Goal: Task Accomplishment & Management: Complete application form

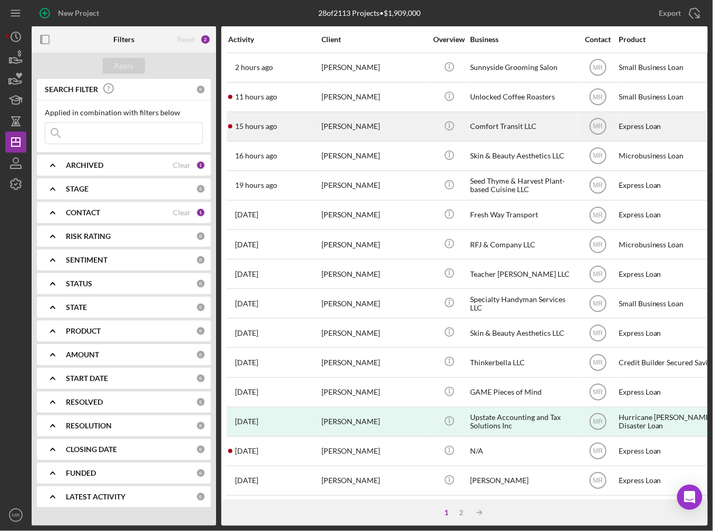
click at [269, 125] on time "15 hours ago" at bounding box center [256, 126] width 42 height 8
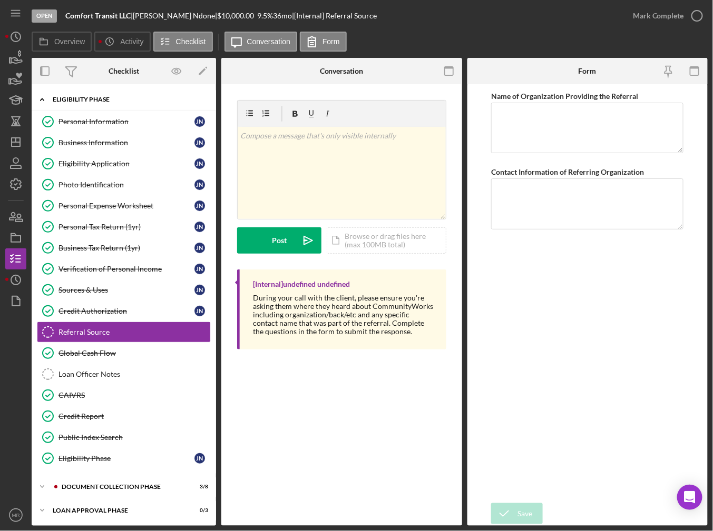
click at [74, 102] on div "Eligibility Phase" at bounding box center [128, 99] width 150 height 6
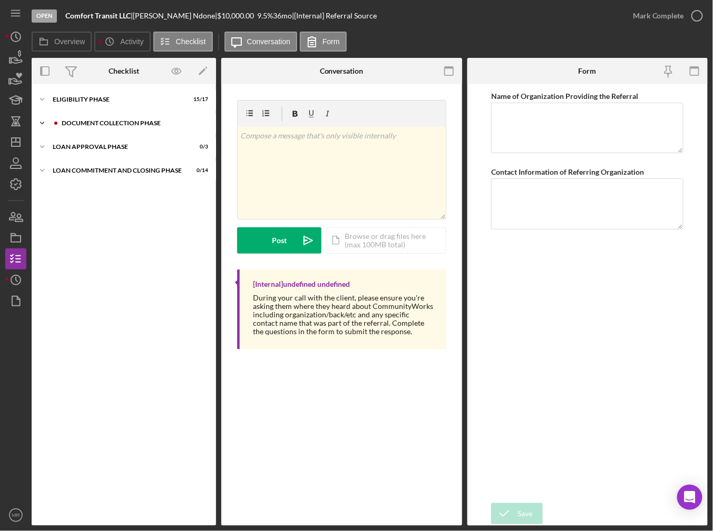
click at [75, 124] on div "Document Collection Phase" at bounding box center [132, 123] width 141 height 6
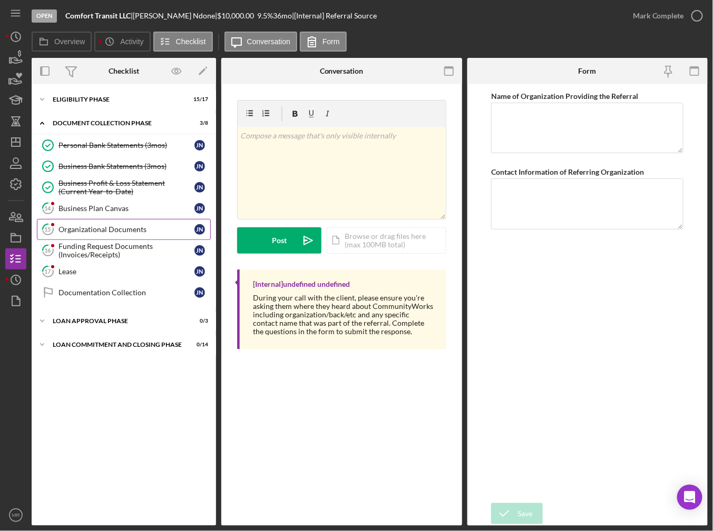
click at [74, 231] on div "Organizational Documents" at bounding box center [126, 229] width 136 height 8
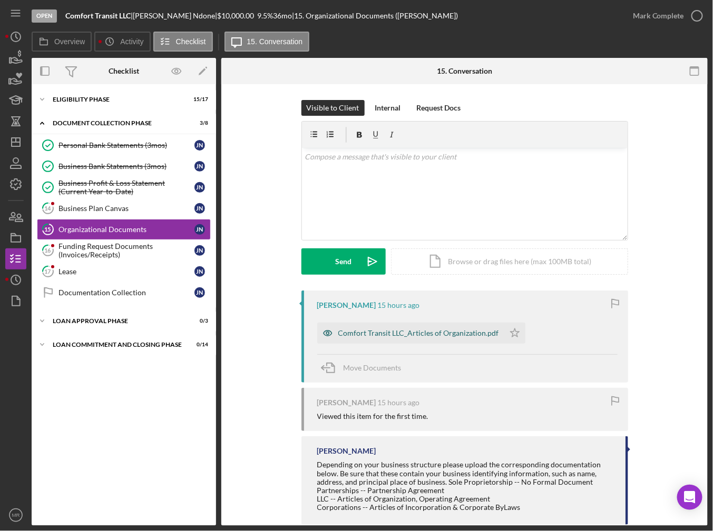
click at [377, 340] on div "Comfort Transit LLC_Articles of Organization.pdf" at bounding box center [410, 333] width 187 height 21
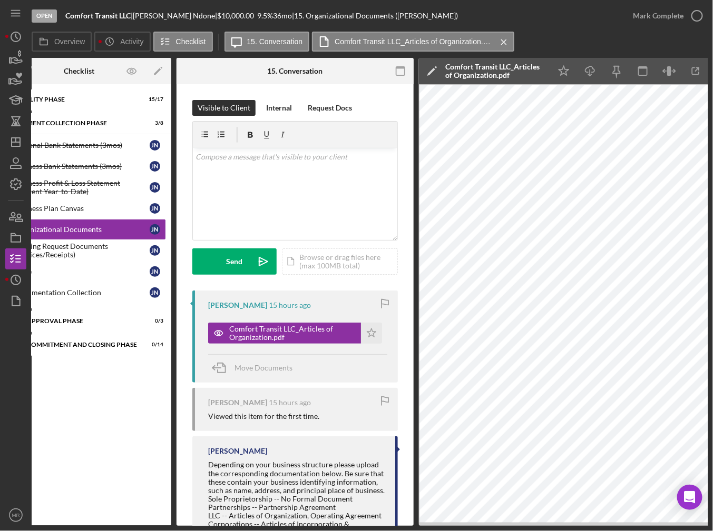
scroll to position [0, 72]
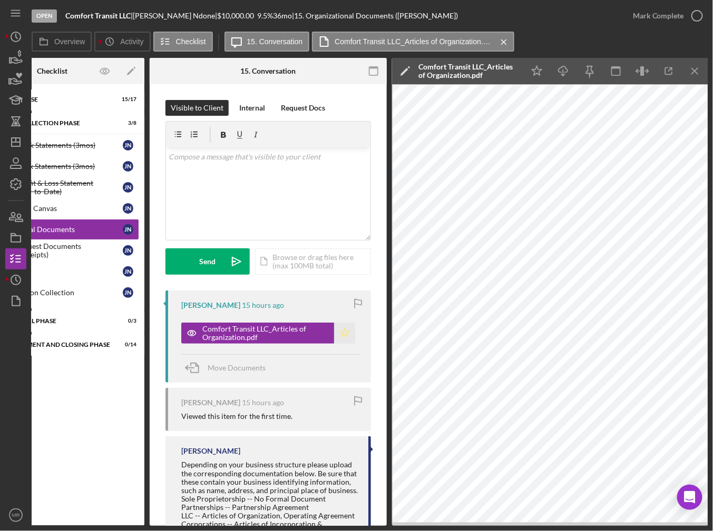
click at [337, 331] on icon "Icon/Star" at bounding box center [344, 333] width 21 height 21
click at [559, 64] on icon "Icon/Download" at bounding box center [563, 72] width 24 height 24
click at [704, 18] on icon "button" at bounding box center [697, 16] width 26 height 26
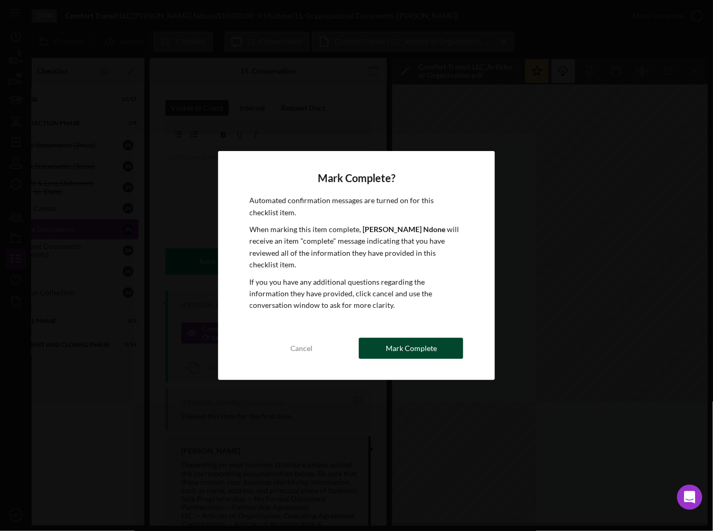
click at [407, 343] on div "Mark Complete" at bounding box center [411, 348] width 51 height 21
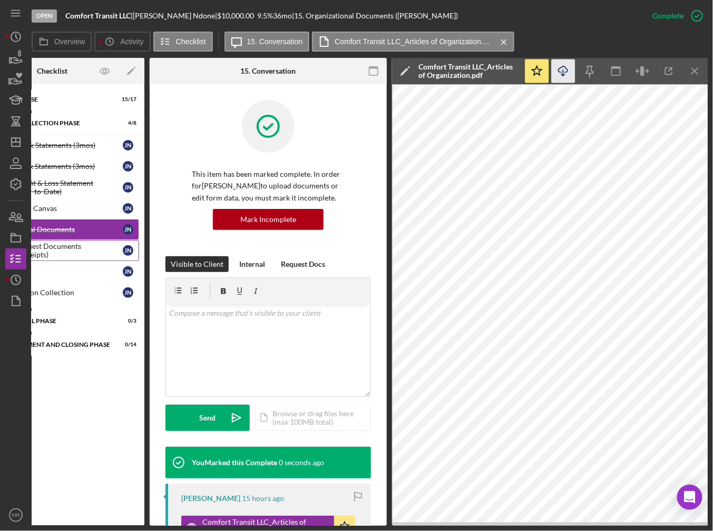
click at [79, 253] on div "Funding Request Documents (Invoices/Receipts)" at bounding box center [55, 250] width 136 height 17
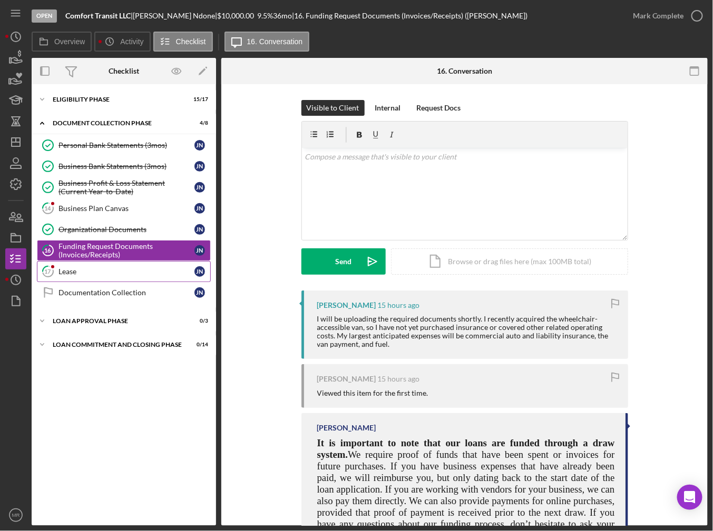
click at [85, 264] on link "17 Lease J N" at bounding box center [124, 271] width 174 height 21
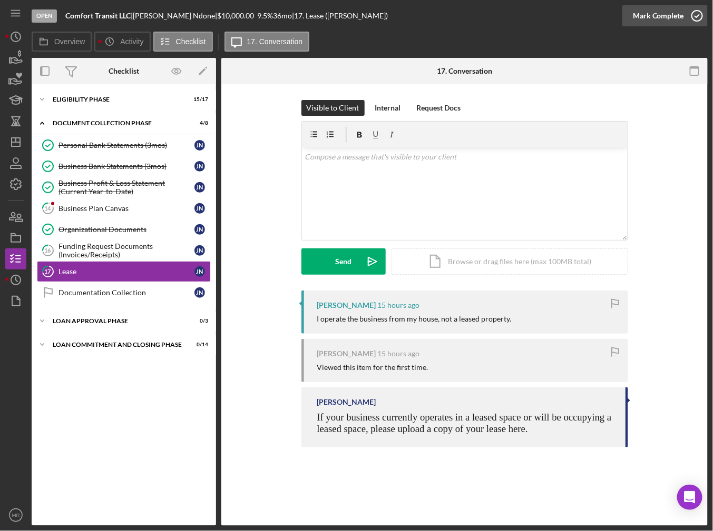
click at [689, 18] on icon "button" at bounding box center [697, 16] width 26 height 26
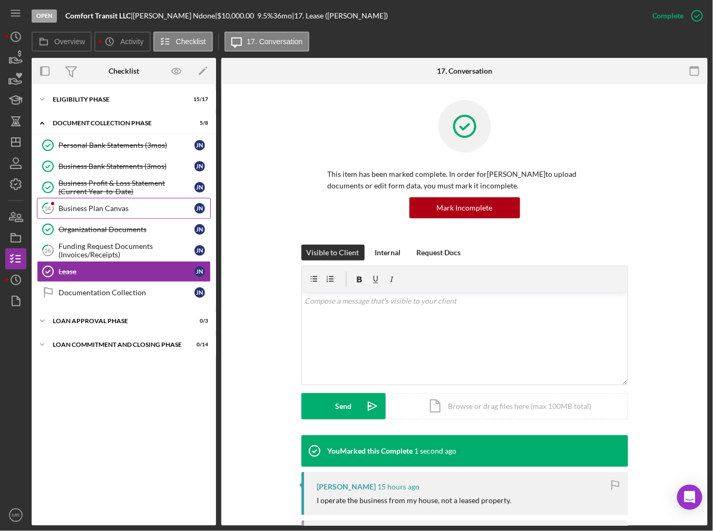
click at [140, 215] on link "14 Business Plan Canvas J N" at bounding box center [124, 208] width 174 height 21
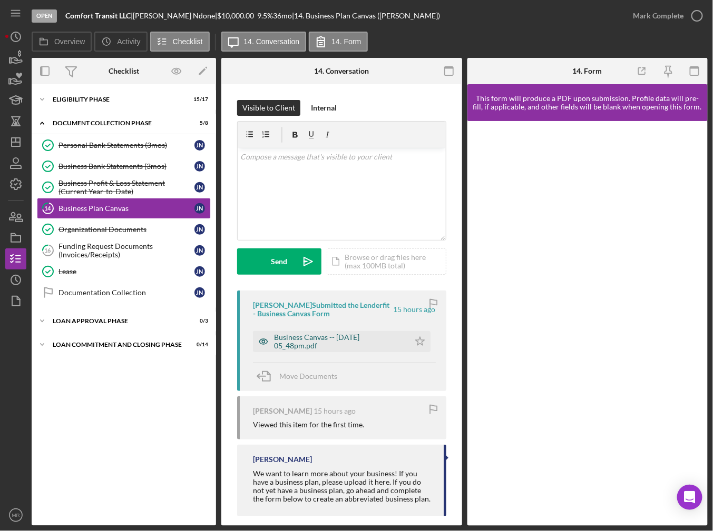
click at [318, 342] on div "Business Canvas -- [DATE] 05_48pm.pdf" at bounding box center [339, 341] width 130 height 17
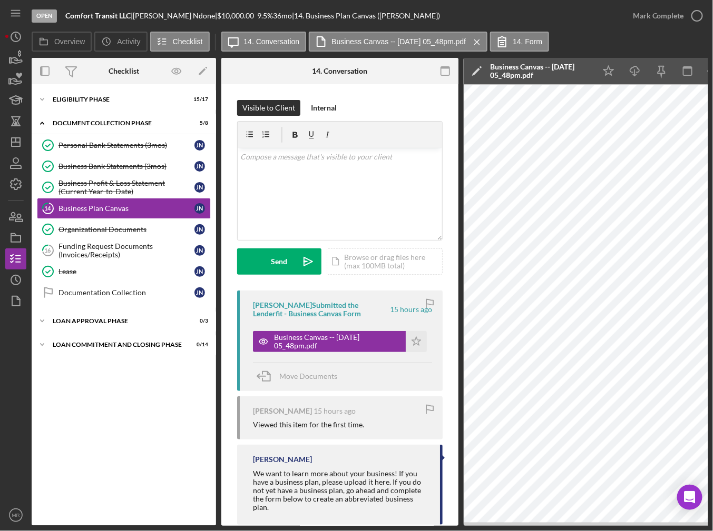
drag, startPoint x: 480, startPoint y: 529, endPoint x: 530, endPoint y: 524, distance: 50.4
click at [530, 513] on div "Open Comfort Transit LLC | [PERSON_NAME] | $10,000.00 9.5 % 36 mo | 14. Busines…" at bounding box center [356, 265] width 713 height 531
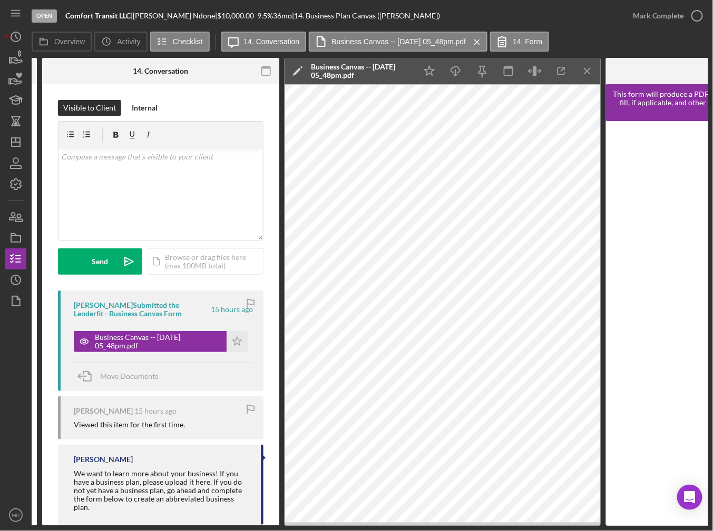
scroll to position [0, 201]
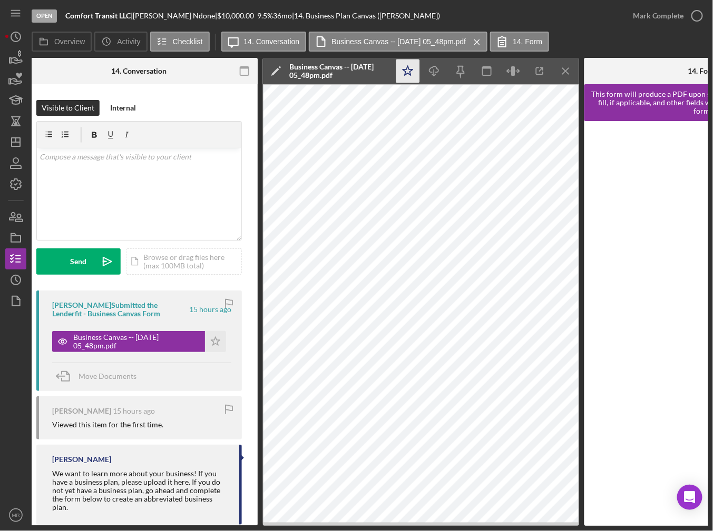
click at [410, 73] on icon "Icon/Star" at bounding box center [408, 72] width 24 height 24
click at [437, 73] on icon "Icon/Download" at bounding box center [434, 72] width 24 height 24
click at [693, 13] on circle "button" at bounding box center [697, 16] width 11 height 11
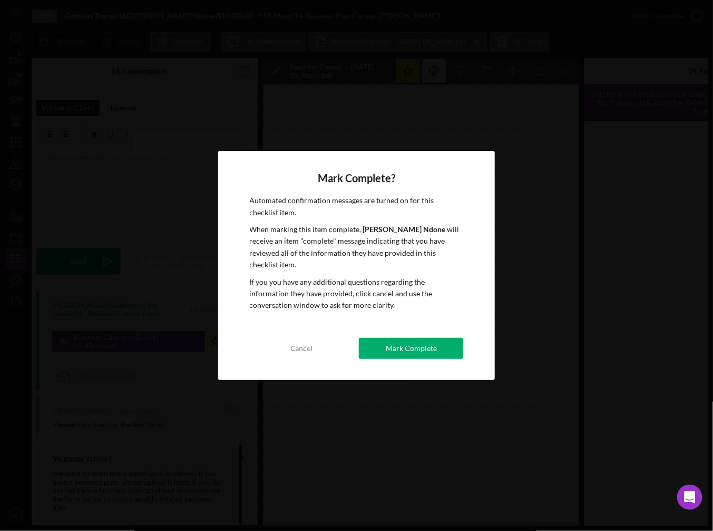
click at [429, 359] on div "Mark Complete? Automated confirmation messages are turned on for this checklist…" at bounding box center [356, 265] width 277 height 229
click at [429, 353] on div "Cancel Mark Complete" at bounding box center [357, 348] width 214 height 21
click at [438, 338] on button "Mark Complete" at bounding box center [411, 348] width 104 height 21
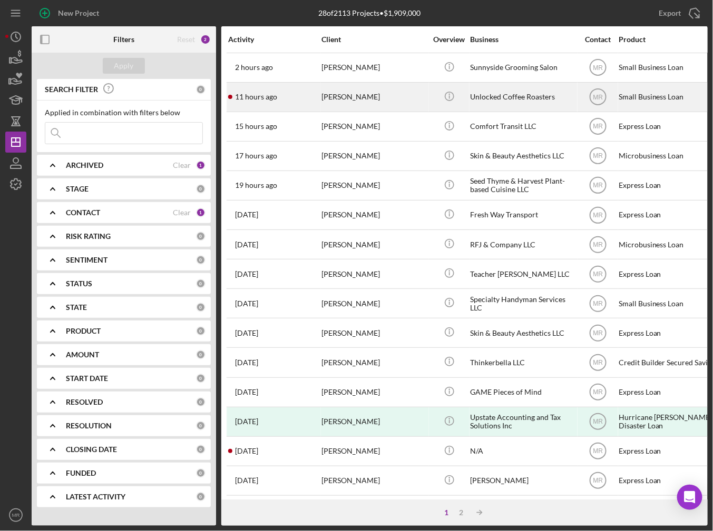
click at [291, 103] on div "11 hours ago Carlos Camargo" at bounding box center [274, 97] width 92 height 28
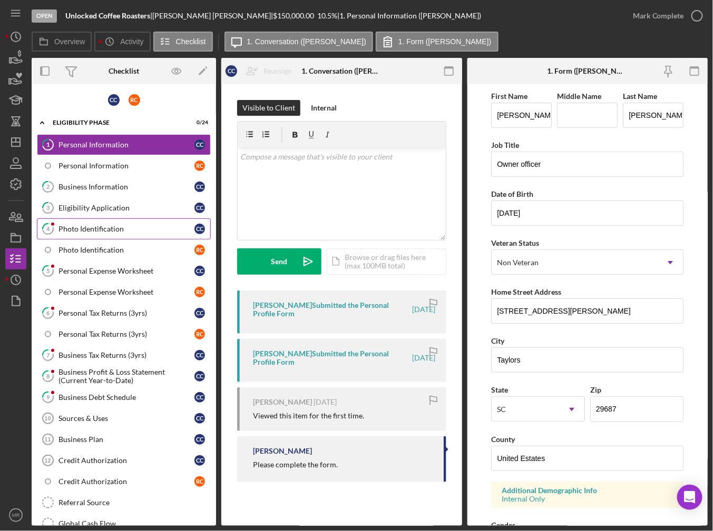
click at [115, 225] on div "Photo Identification" at bounding box center [126, 229] width 136 height 8
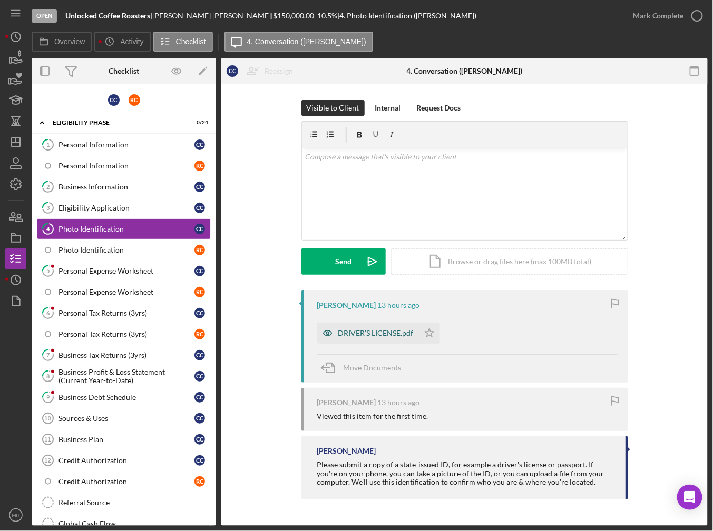
click at [356, 329] on div "DRIVER'S LICENSE.pdf" at bounding box center [375, 333] width 75 height 8
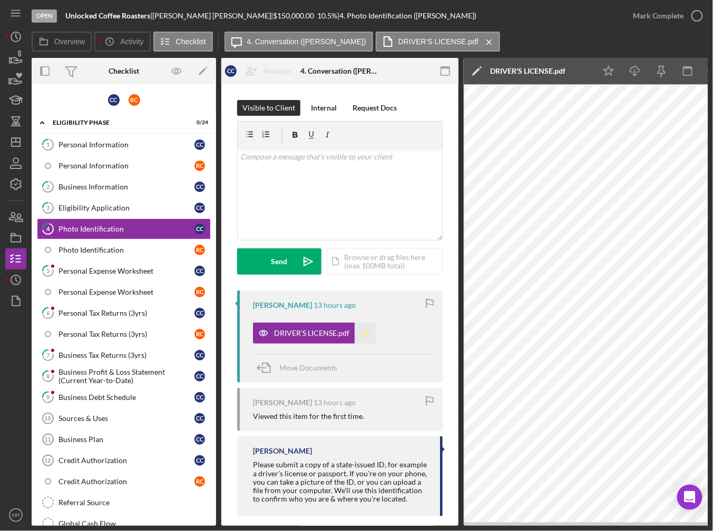
click at [364, 336] on polygon "button" at bounding box center [365, 333] width 9 height 8
click at [694, 24] on icon "button" at bounding box center [697, 16] width 26 height 26
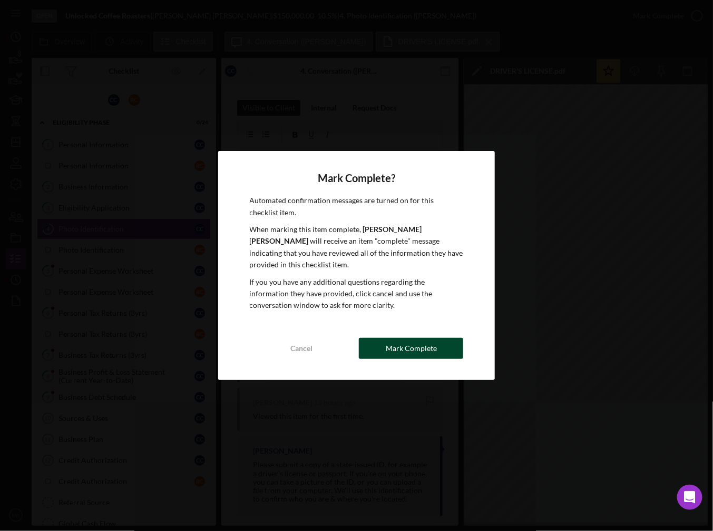
click at [392, 342] on div "Mark Complete" at bounding box center [411, 348] width 51 height 21
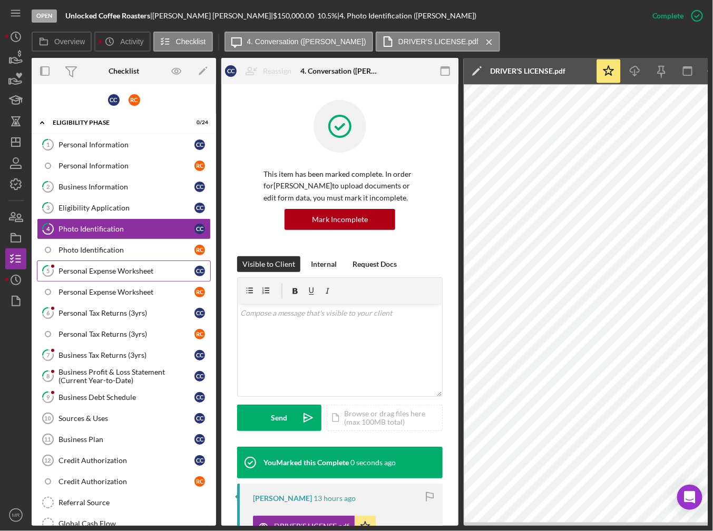
click at [92, 270] on div "Personal Expense Worksheet" at bounding box center [126, 271] width 136 height 8
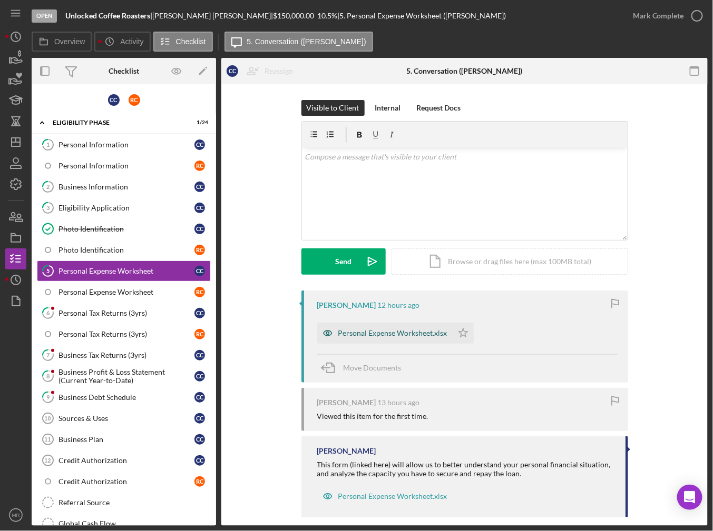
click at [394, 336] on div "Personal Expense Worksheet.xlsx" at bounding box center [392, 333] width 109 height 8
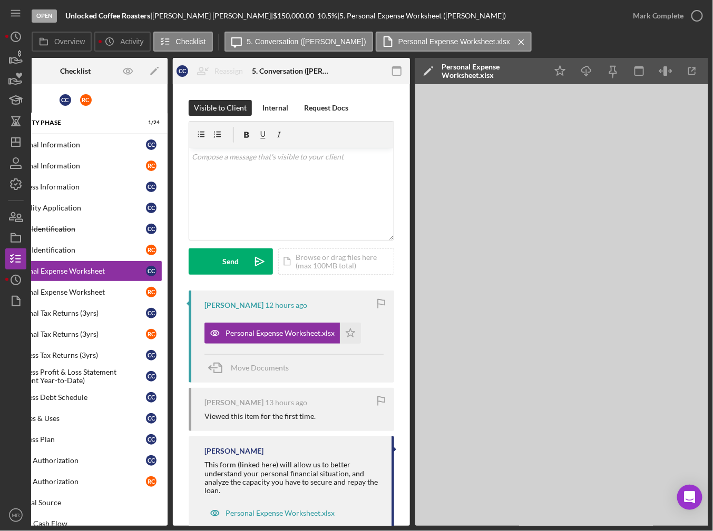
scroll to position [0, 72]
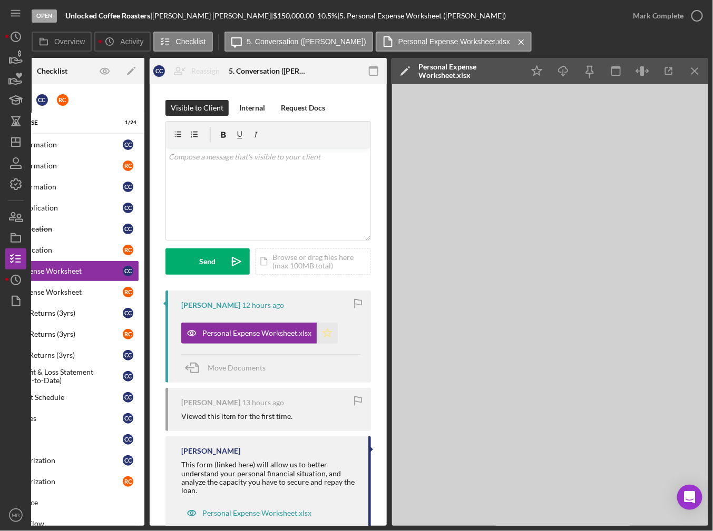
click at [329, 330] on icon "Icon/Star" at bounding box center [327, 333] width 21 height 21
click at [656, 15] on div "Mark Complete" at bounding box center [658, 15] width 51 height 21
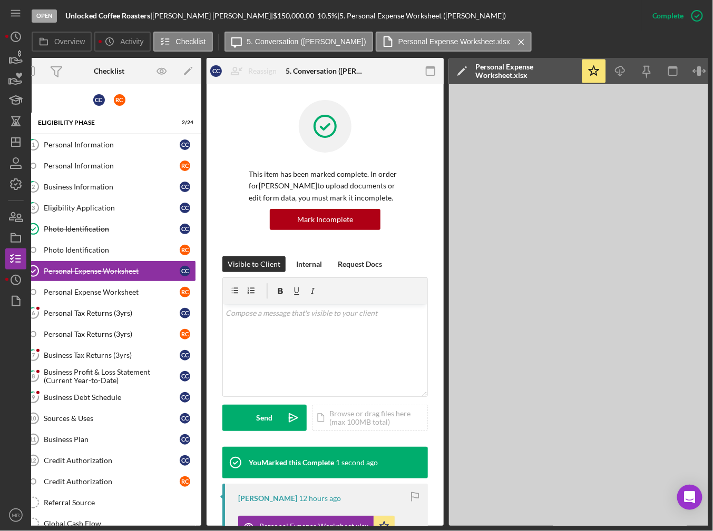
scroll to position [0, 0]
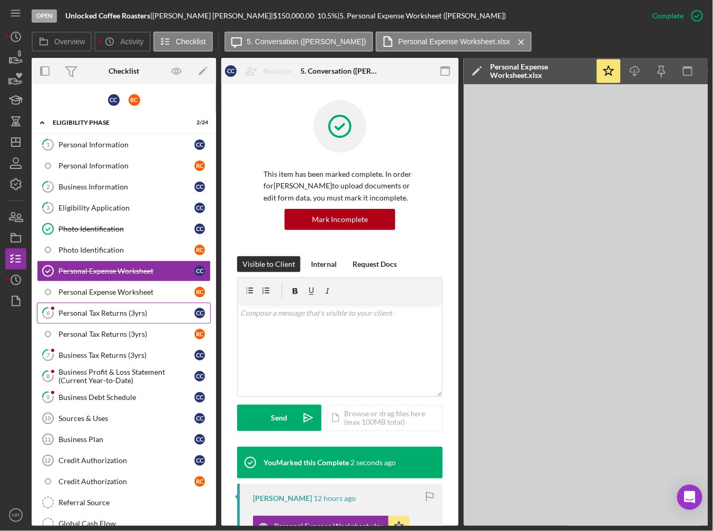
click at [78, 303] on link "6 Personal Tax Returns (3yrs) C C" at bounding box center [124, 313] width 174 height 21
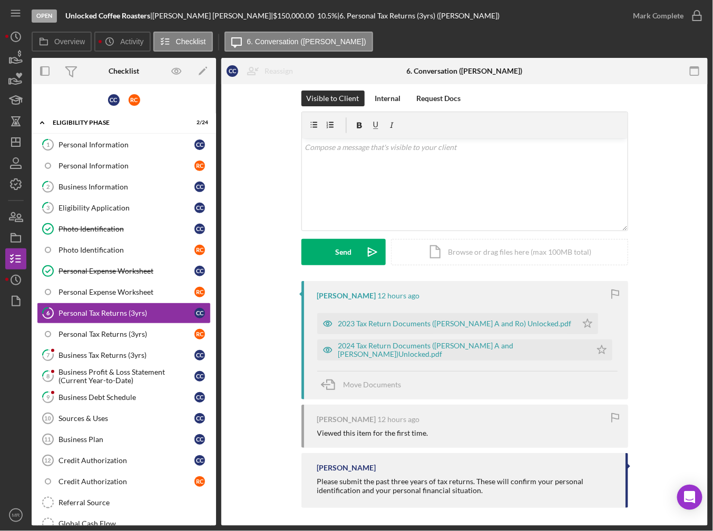
scroll to position [12, 0]
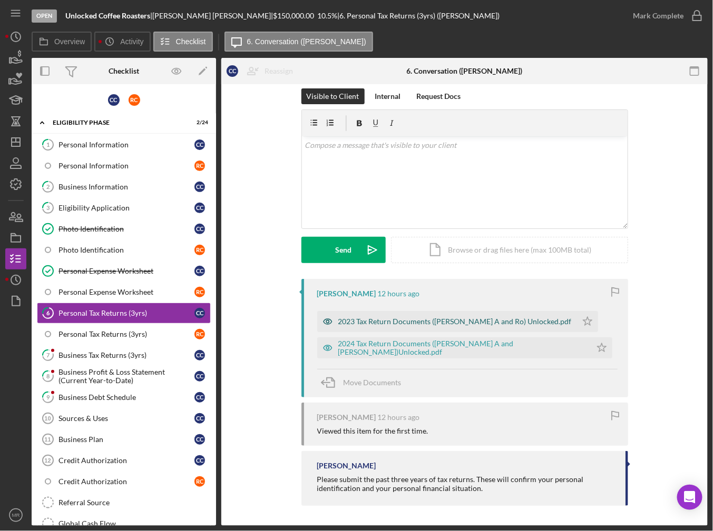
click at [389, 326] on div "2023 Tax Return Documents (Camargo Carlos A and Ro) Unlocked.pdf" at bounding box center [454, 322] width 233 height 8
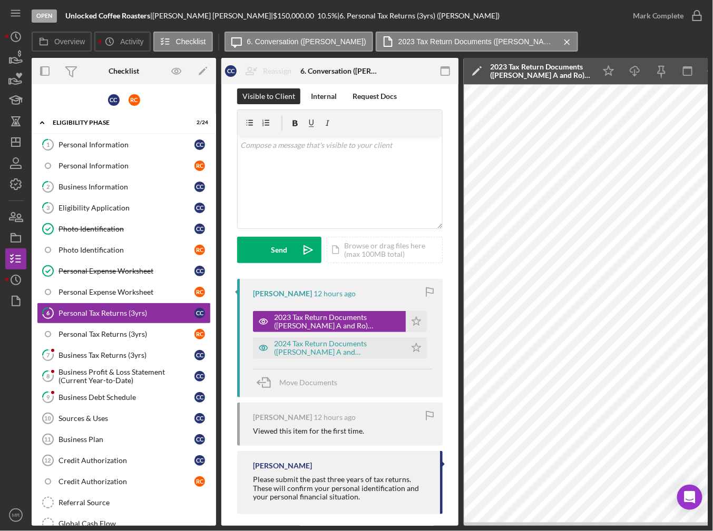
drag, startPoint x: 588, startPoint y: 526, endPoint x: 655, endPoint y: 526, distance: 66.9
click at [655, 514] on div "Open Unlocked Coffee Roasters | Carlos Camargo | $150,000.00 10.5 % | 6. Person…" at bounding box center [356, 265] width 713 height 531
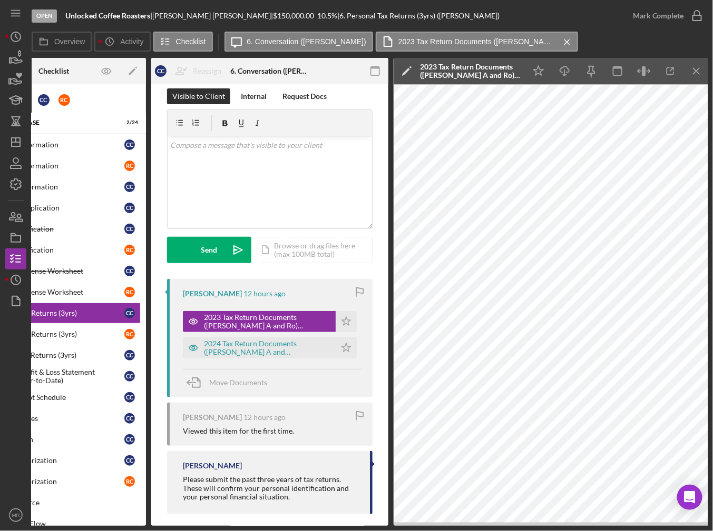
scroll to position [0, 72]
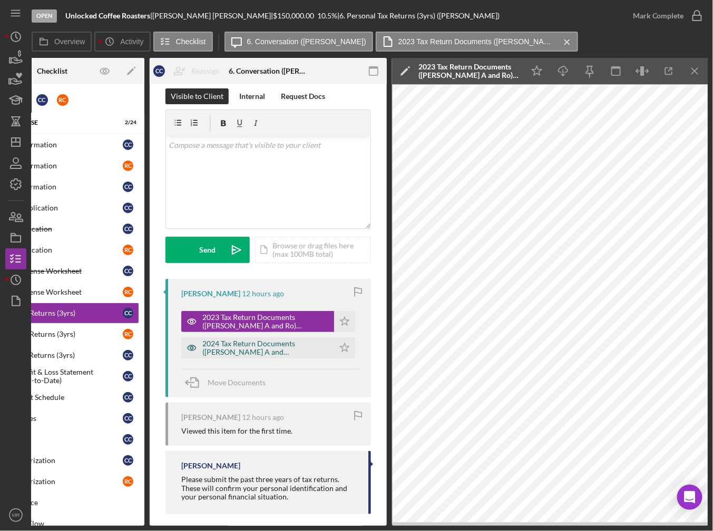
click at [275, 352] on div "2024 Tax Return Documents (Camargo Carlos A and Rocio)Unlocked.pdf" at bounding box center [265, 348] width 126 height 17
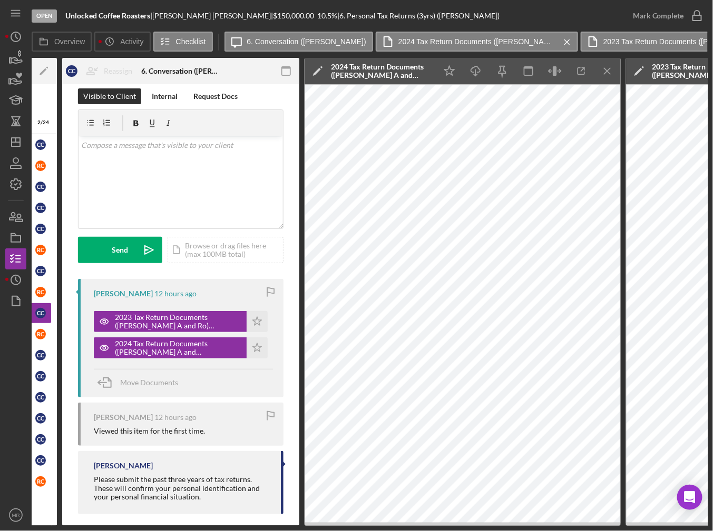
scroll to position [0, 247]
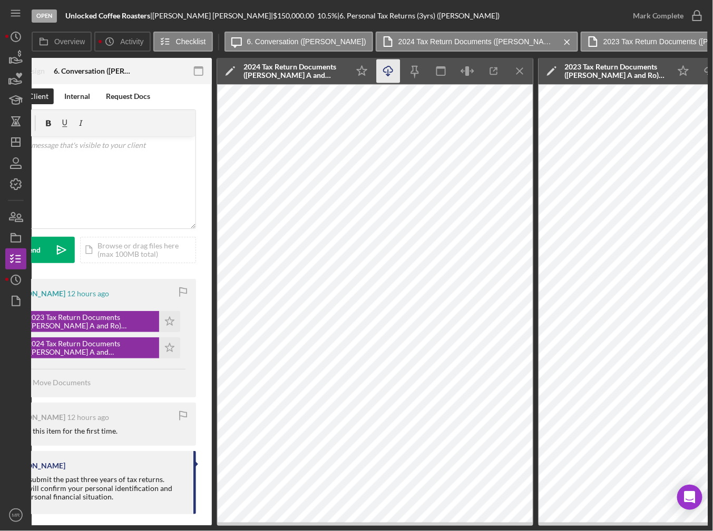
drag, startPoint x: 364, startPoint y: 73, endPoint x: 384, endPoint y: 74, distance: 20.1
click at [364, 73] on icon "Icon/Star" at bounding box center [362, 72] width 24 height 24
click at [536, 74] on div "Overview Internal Workflow Stage Open Icon/Dropdown Arrow Archive (can unarchiv…" at bounding box center [370, 292] width 676 height 468
click at [526, 79] on icon "Icon/Menu Close" at bounding box center [520, 72] width 24 height 24
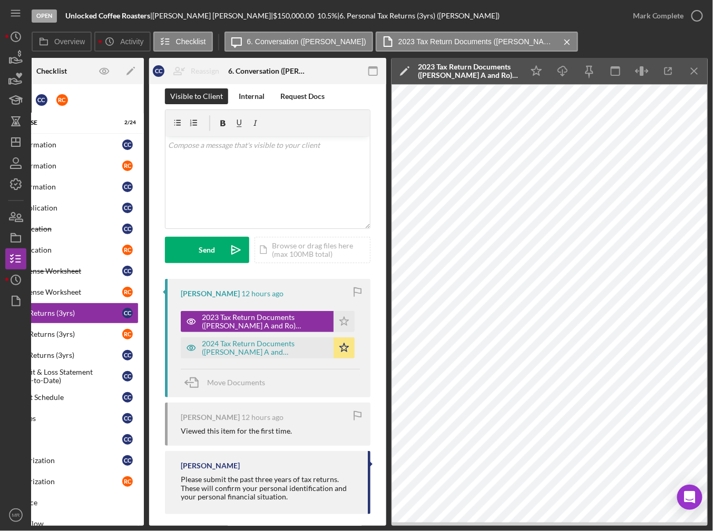
scroll to position [0, 72]
click at [542, 70] on icon "Icon/Star" at bounding box center [537, 72] width 24 height 24
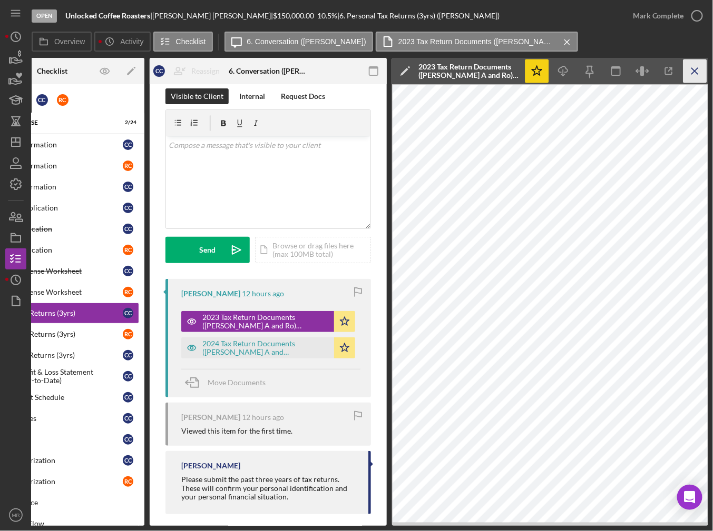
click at [693, 75] on icon "Icon/Menu Close" at bounding box center [695, 72] width 24 height 24
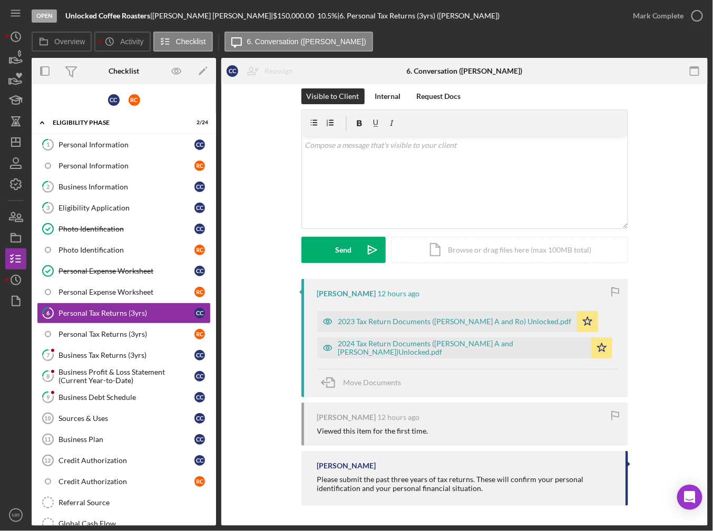
scroll to position [0, 0]
click at [682, 8] on div "Mark Complete" at bounding box center [658, 15] width 51 height 21
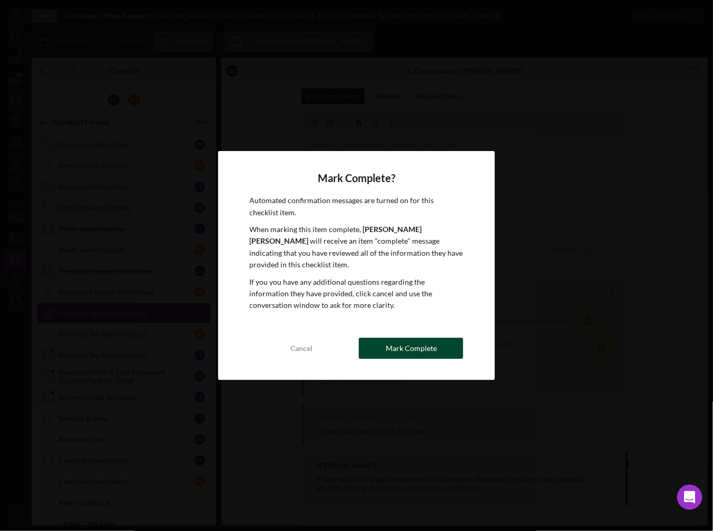
click at [392, 348] on div "Mark Complete" at bounding box center [411, 348] width 51 height 21
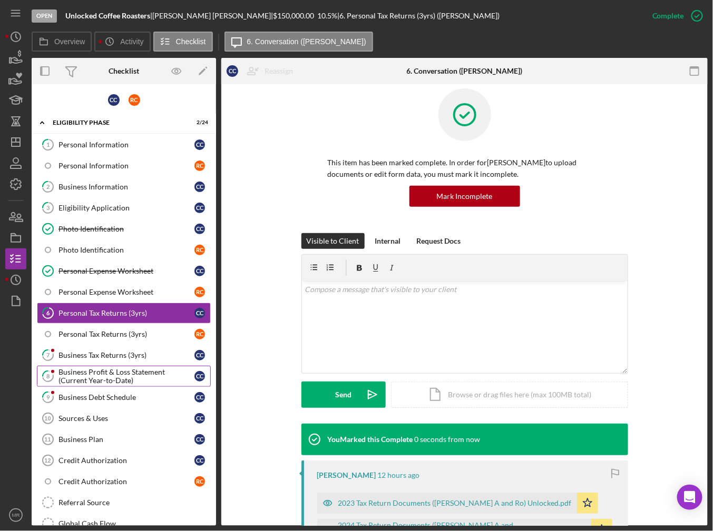
scroll to position [156, 0]
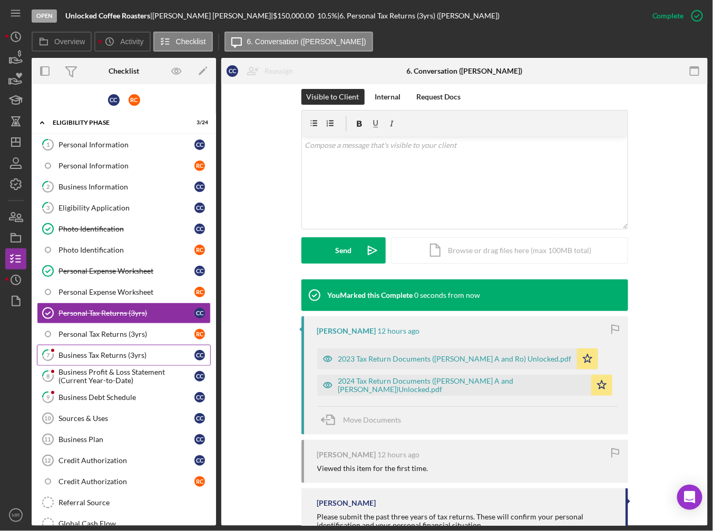
click at [116, 356] on div "Business Tax Returns (3yrs)" at bounding box center [126, 355] width 136 height 8
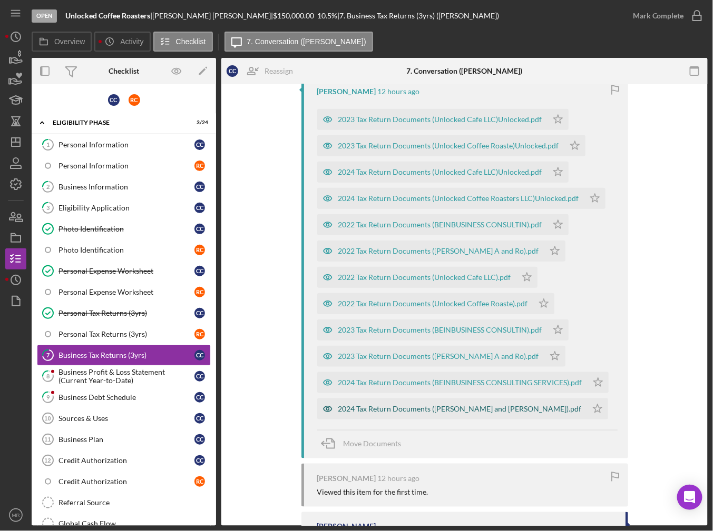
scroll to position [72, 0]
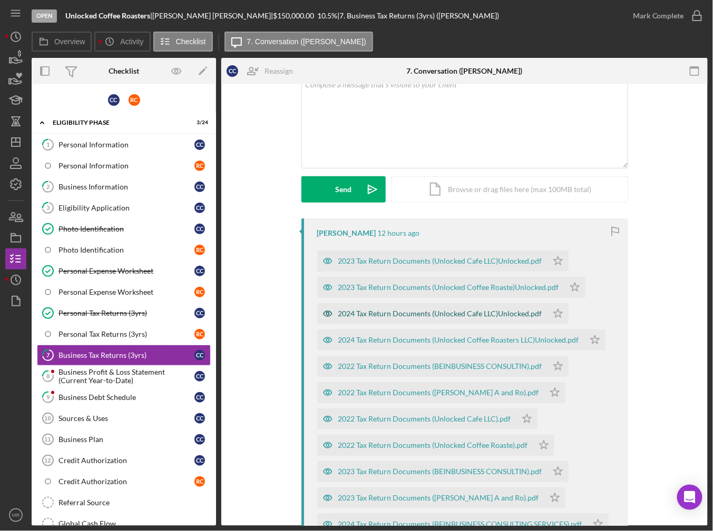
click at [427, 315] on div "2024 Tax Return Documents (Unlocked Cafe LLC)Unlocked.pdf" at bounding box center [440, 314] width 204 height 8
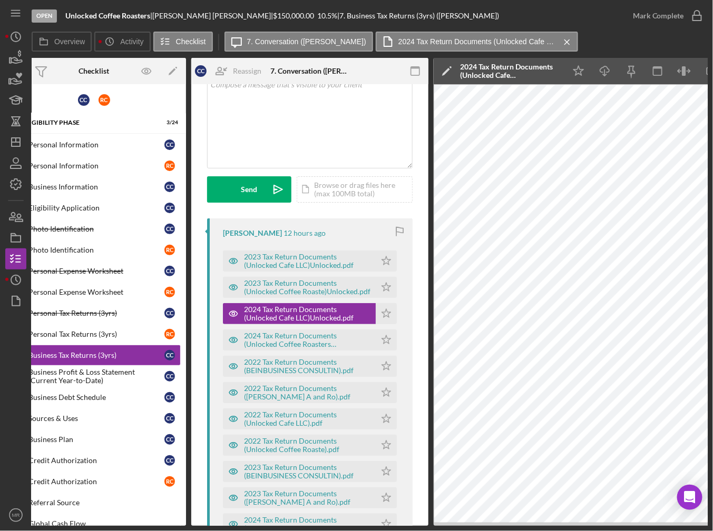
scroll to position [0, 72]
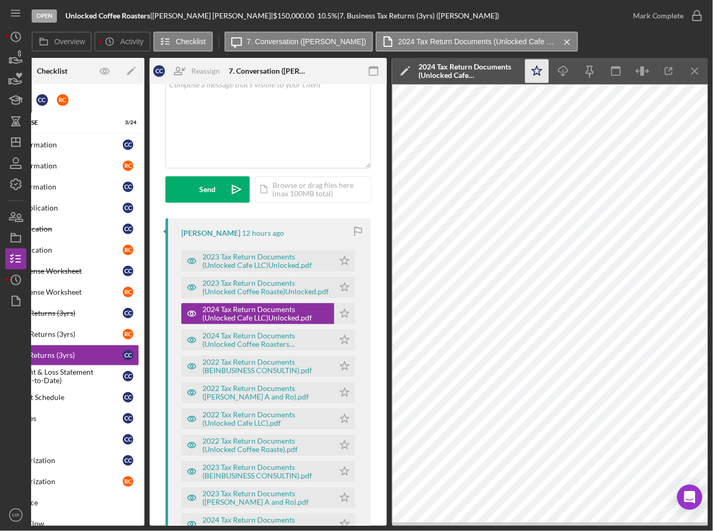
click at [540, 73] on icon "Icon/Star" at bounding box center [537, 72] width 24 height 24
click at [260, 288] on div "2023 Tax Return Documents (Unlocked Coffee Roaste)Unlocked.pdf" at bounding box center [265, 287] width 126 height 17
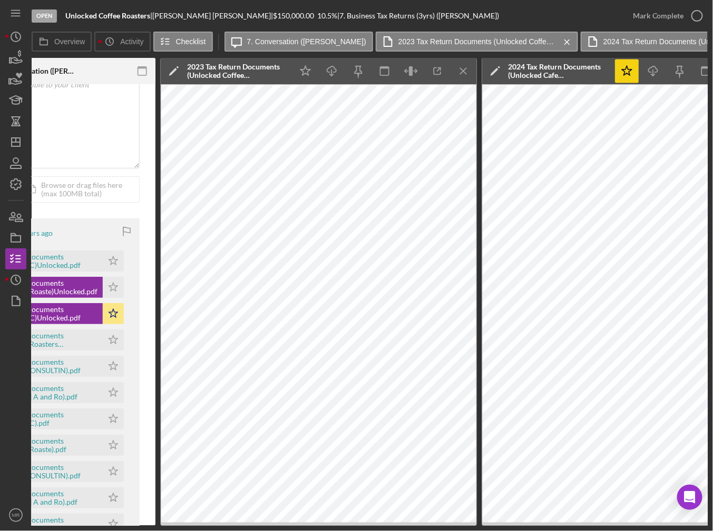
scroll to position [0, 308]
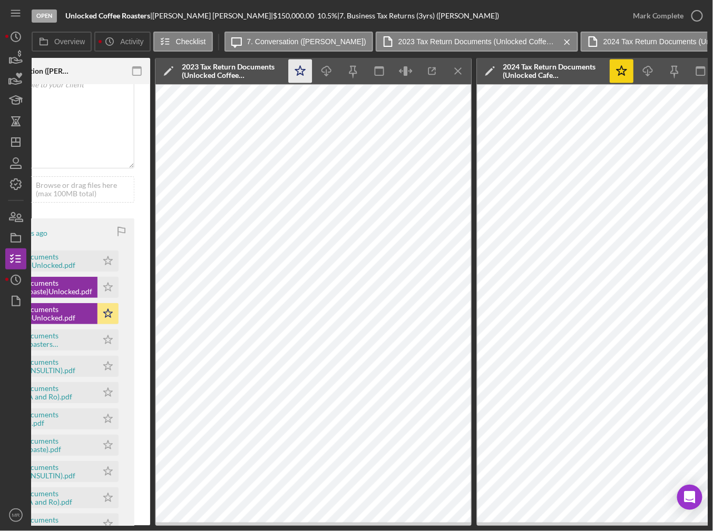
click at [305, 71] on icon "Icon/Star" at bounding box center [301, 72] width 24 height 24
click at [459, 76] on icon "Icon/Menu Close" at bounding box center [459, 72] width 24 height 24
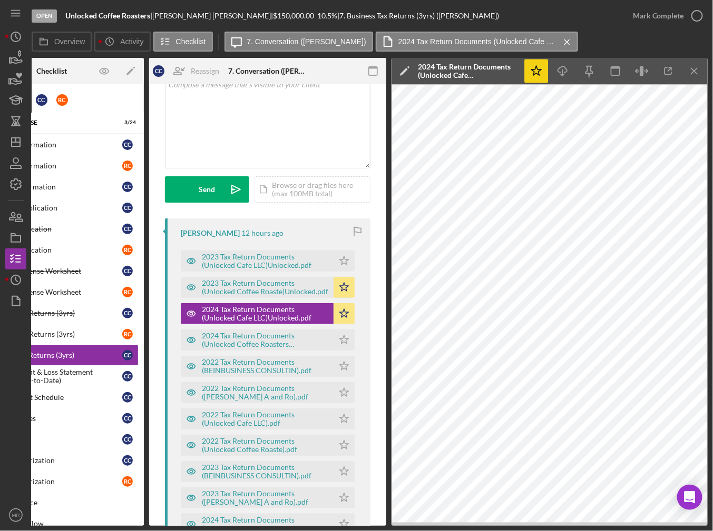
scroll to position [0, 72]
click at [708, 74] on div "Open Unlocked Coffee Roasters | Carlos Camargo | $150,000.00 10.5 % | 7. Busine…" at bounding box center [356, 265] width 713 height 531
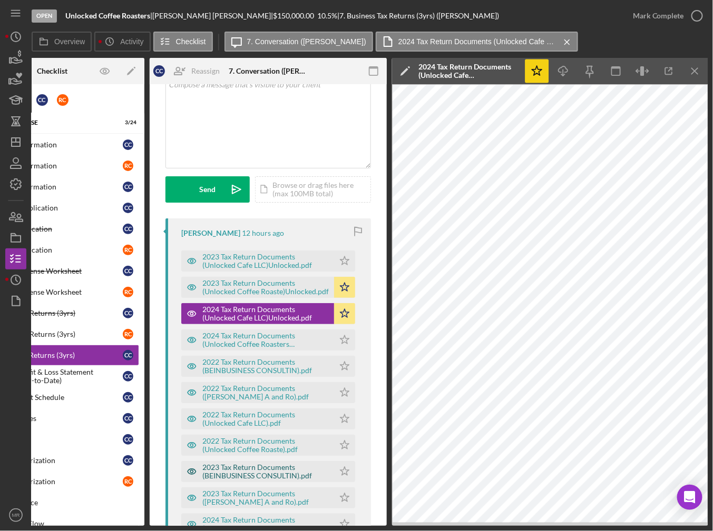
click at [247, 475] on div "2023 Tax Return Documents (BEINBUSINESS CONSULTIN).pdf" at bounding box center [265, 472] width 126 height 17
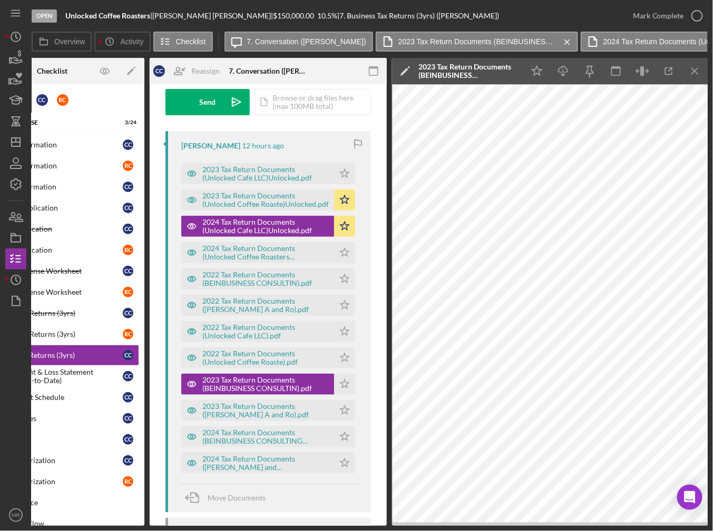
scroll to position [178, 0]
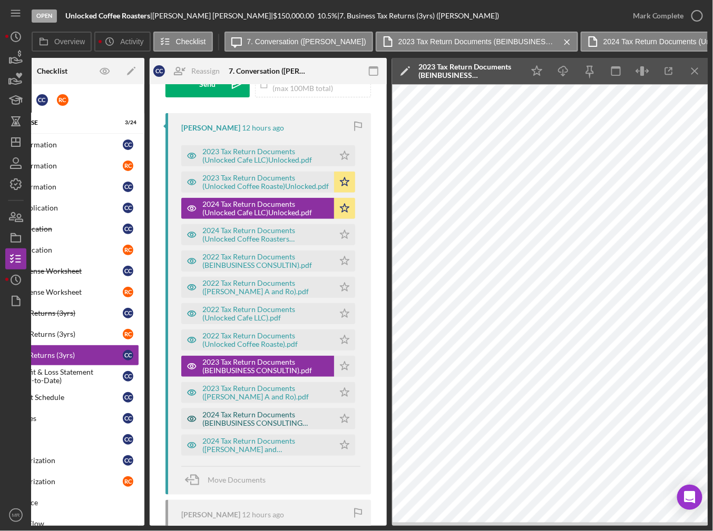
click at [267, 421] on div "2024 Tax Return Documents (BEINBUSINESS CONSULTING SERVICES).pdf" at bounding box center [265, 419] width 126 height 17
click at [339, 412] on icon "Icon/Star" at bounding box center [344, 419] width 21 height 21
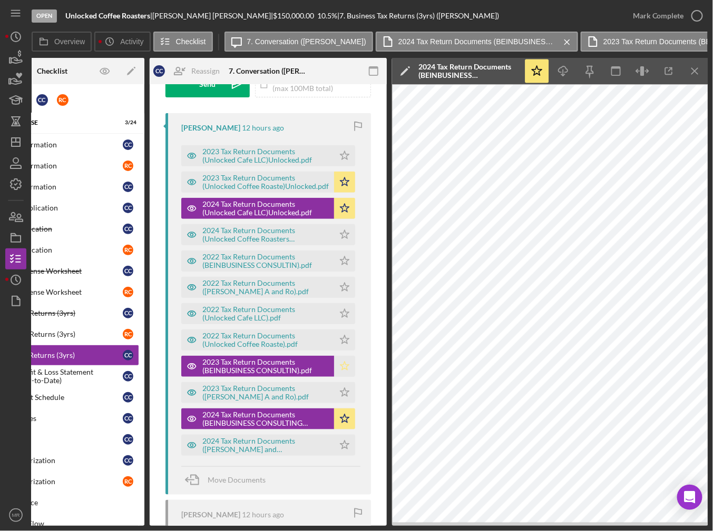
click at [341, 364] on icon "Icon/Star" at bounding box center [344, 366] width 21 height 21
click at [271, 450] on div "2024 Tax Return Documents (Camargo Carlos A and Rocio).pdf" at bounding box center [265, 445] width 126 height 17
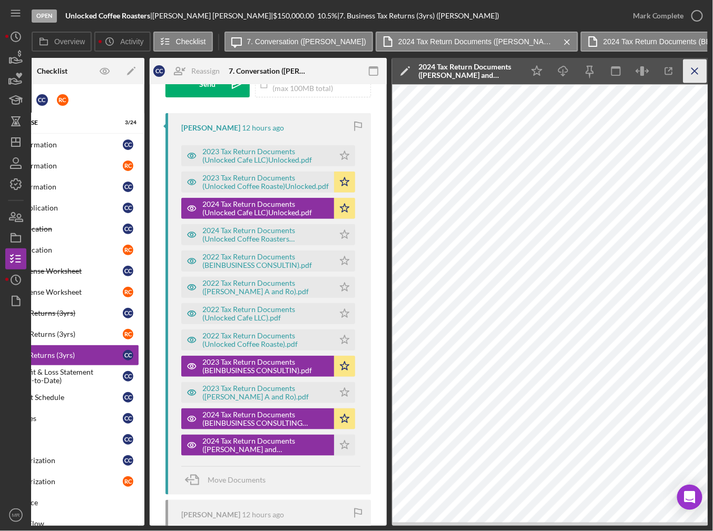
click at [685, 71] on icon "Icon/Menu Close" at bounding box center [695, 72] width 24 height 24
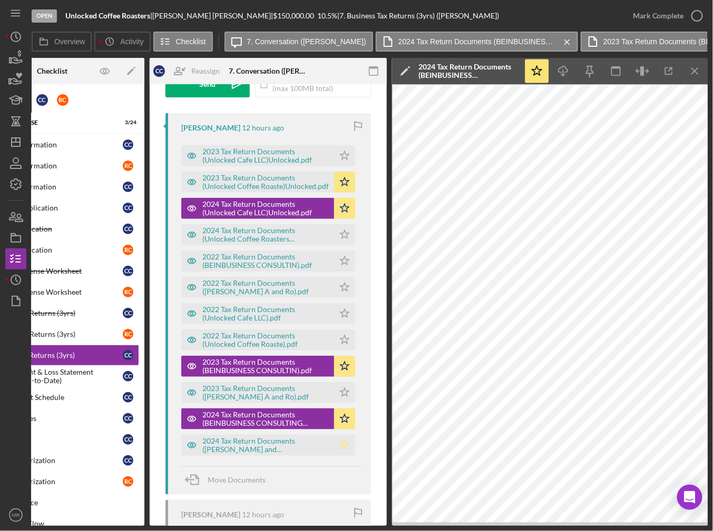
click at [343, 440] on icon "Icon/Star" at bounding box center [344, 445] width 21 height 21
click at [345, 393] on icon "Icon/Star" at bounding box center [344, 392] width 21 height 21
click at [260, 236] on div "2024 Tax Return Documents (Unlocked Coffee Roasters LLC)Unlocked.pdf" at bounding box center [265, 234] width 126 height 17
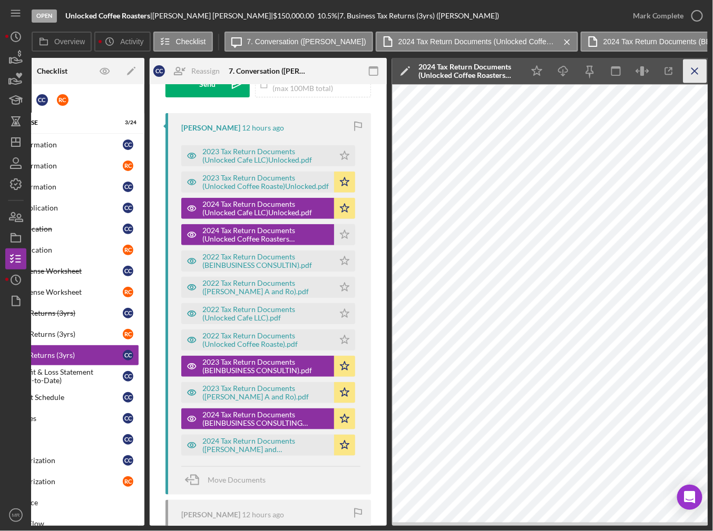
click at [695, 69] on line "button" at bounding box center [695, 71] width 6 height 6
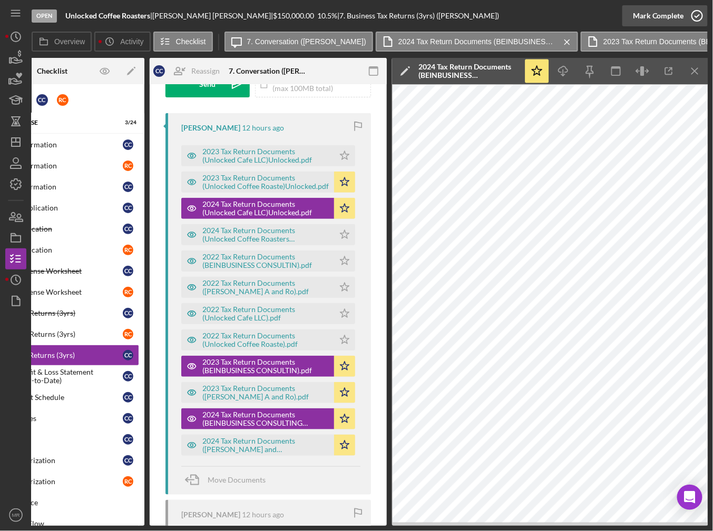
click at [693, 19] on icon "button" at bounding box center [697, 16] width 26 height 26
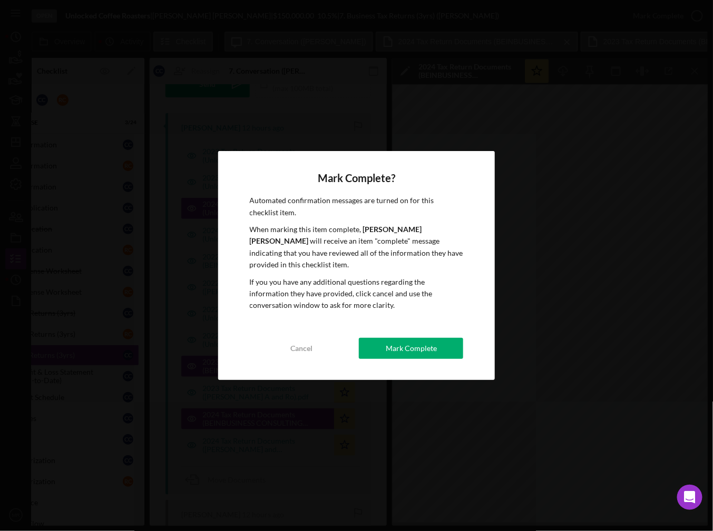
click at [425, 354] on div "Mark Complete? Automated confirmation messages are turned on for this checklist…" at bounding box center [356, 265] width 277 height 229
click at [426, 343] on div "Mark Complete" at bounding box center [411, 348] width 51 height 21
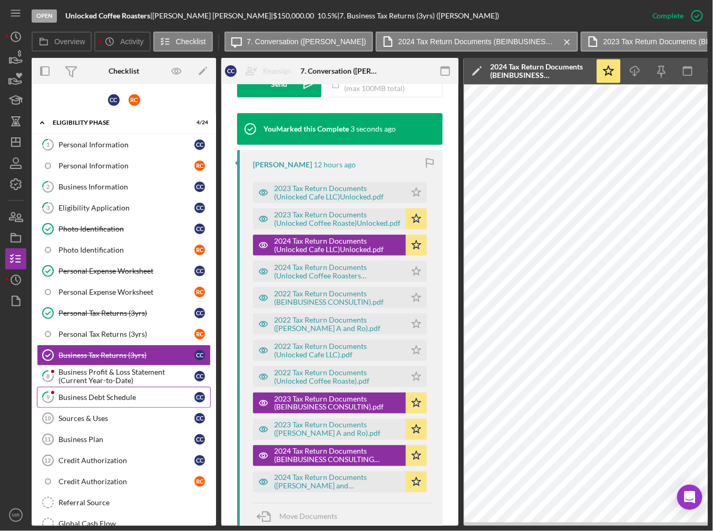
click at [113, 393] on div "Business Debt Schedule" at bounding box center [126, 397] width 136 height 8
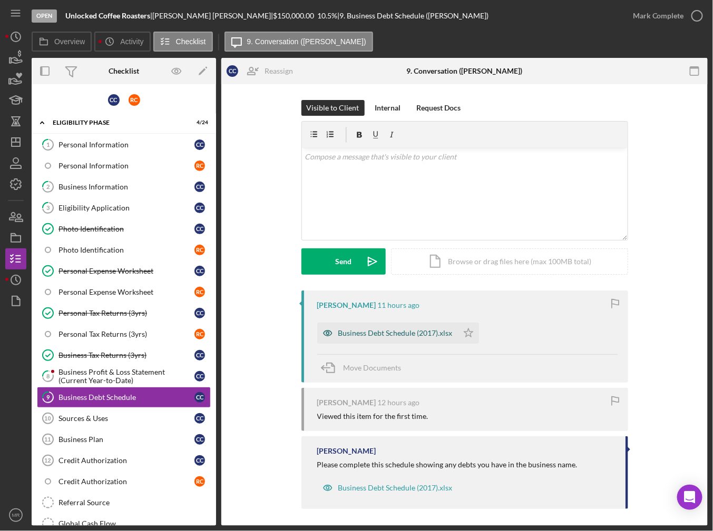
click at [419, 334] on div "Business Debt Schedule (2017).xlsx" at bounding box center [395, 333] width 114 height 8
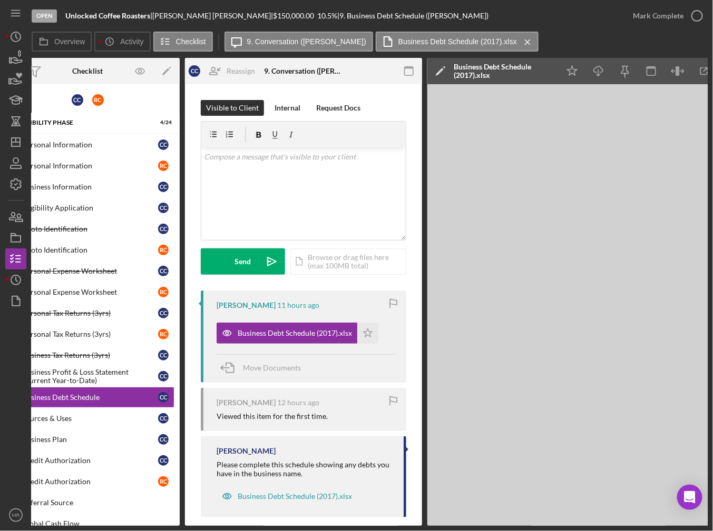
scroll to position [0, 72]
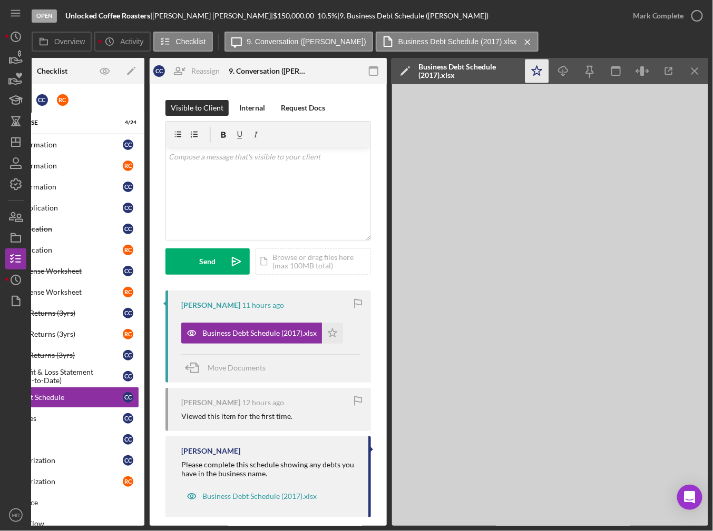
click at [540, 67] on icon "Icon/Star" at bounding box center [537, 72] width 24 height 24
click at [688, 18] on icon "button" at bounding box center [697, 16] width 26 height 26
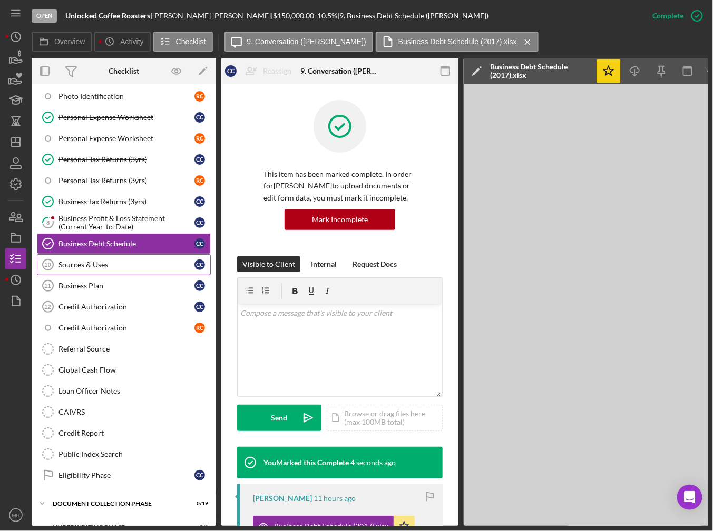
scroll to position [158, 0]
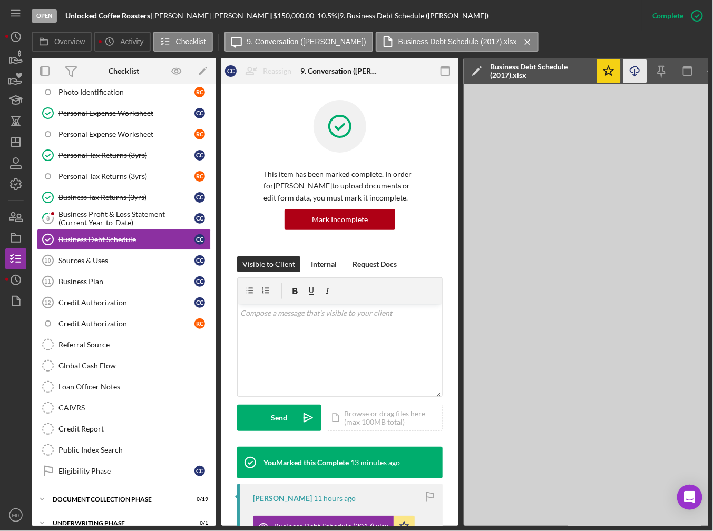
click at [642, 78] on icon "Icon/Download" at bounding box center [635, 72] width 24 height 24
click at [118, 210] on div "Business Profit & Loss Statement (Current Year-to-Date)" at bounding box center [126, 218] width 136 height 17
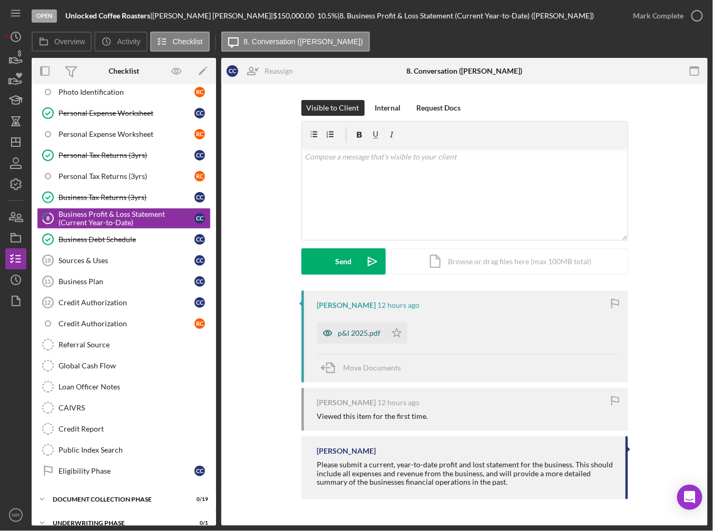
click at [368, 332] on div "p&l 2025.pdf" at bounding box center [359, 333] width 43 height 8
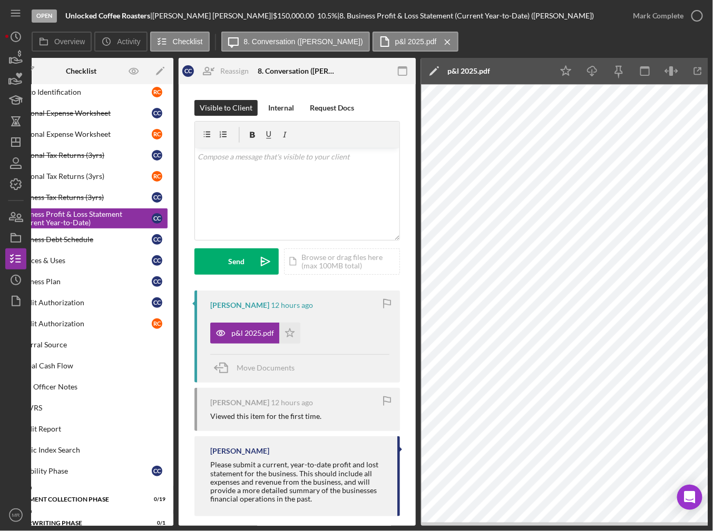
scroll to position [0, 72]
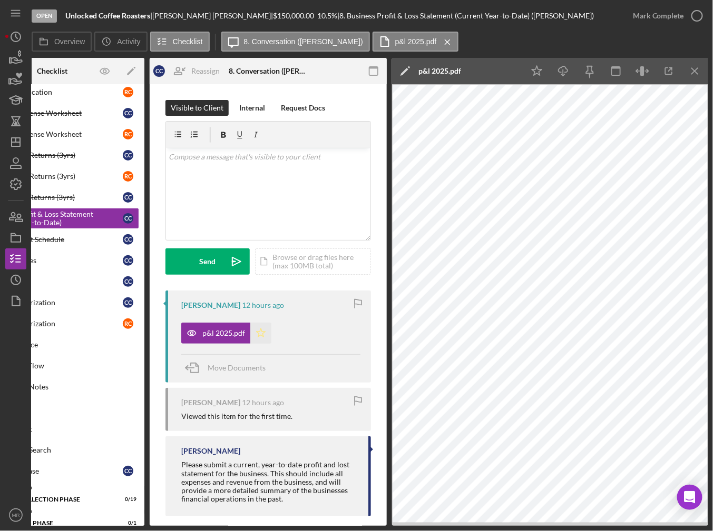
click at [258, 328] on icon "Icon/Star" at bounding box center [260, 333] width 21 height 21
drag, startPoint x: 563, startPoint y: 68, endPoint x: 552, endPoint y: 68, distance: 11.1
click at [563, 67] on icon "Icon/Download" at bounding box center [563, 72] width 24 height 24
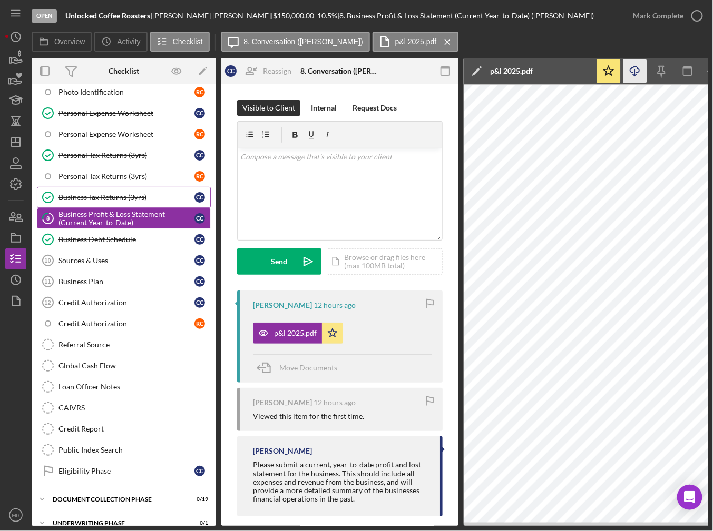
click at [140, 193] on div "Business Tax Returns (3yrs)" at bounding box center [126, 197] width 136 height 8
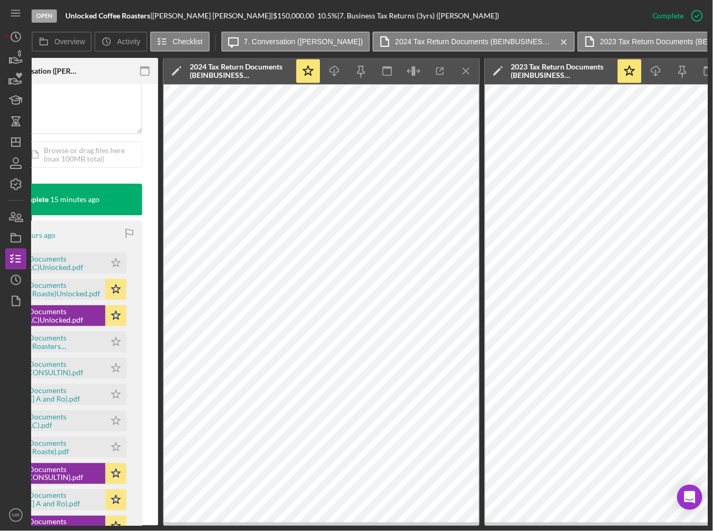
scroll to position [0, 294]
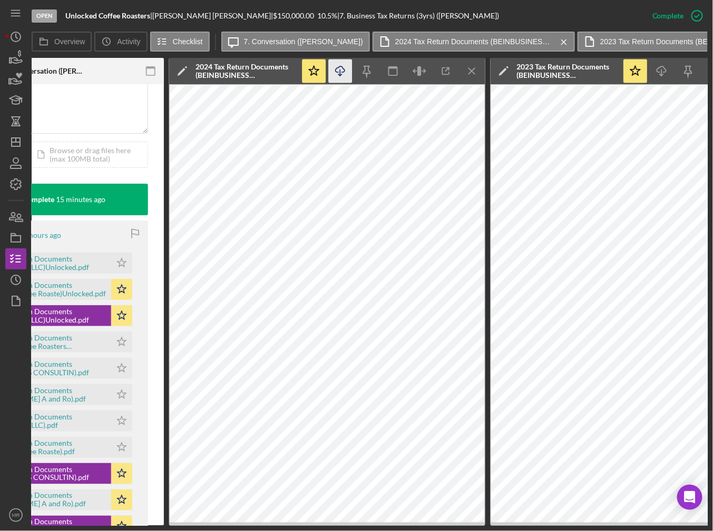
click at [337, 73] on icon "Icon/Download" at bounding box center [341, 72] width 24 height 24
click at [476, 69] on icon "Icon/Menu Close" at bounding box center [472, 72] width 24 height 24
click at [349, 71] on icon "Icon/Download" at bounding box center [341, 72] width 24 height 24
click at [469, 71] on icon "Icon/Menu Close" at bounding box center [472, 72] width 24 height 24
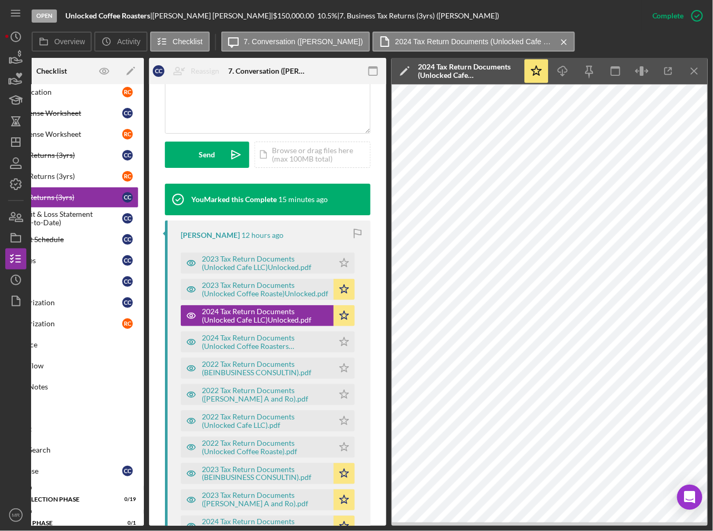
scroll to position [0, 72]
click at [562, 68] on icon "Icon/Download" at bounding box center [563, 72] width 24 height 24
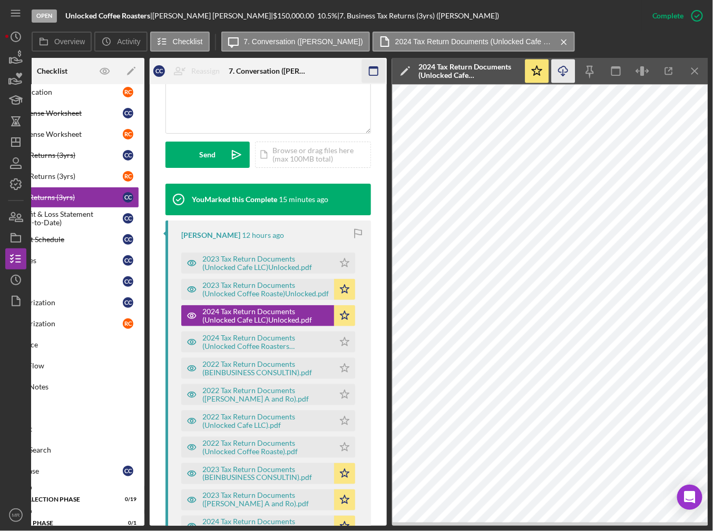
click at [692, 70] on icon "Icon/Menu Close" at bounding box center [695, 72] width 24 height 24
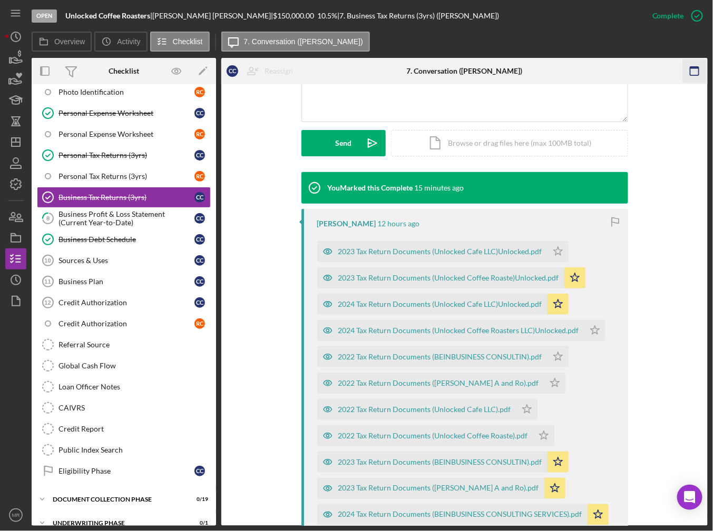
scroll to position [251, 0]
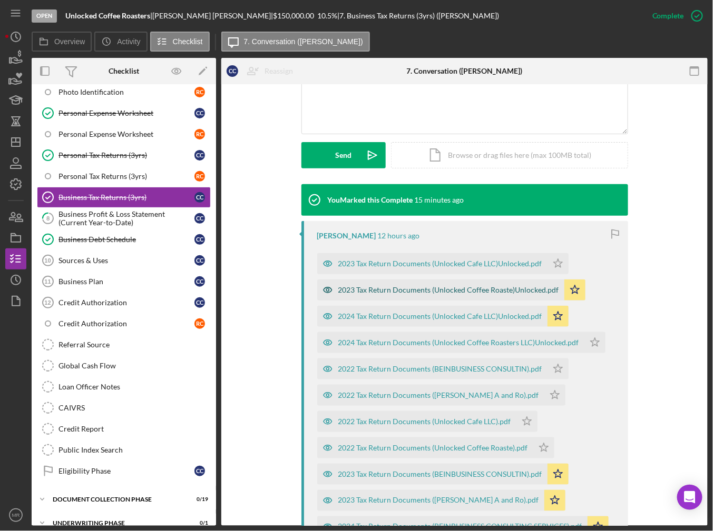
click at [428, 292] on div "2023 Tax Return Documents (Unlocked Coffee Roaste)Unlocked.pdf" at bounding box center [448, 290] width 221 height 8
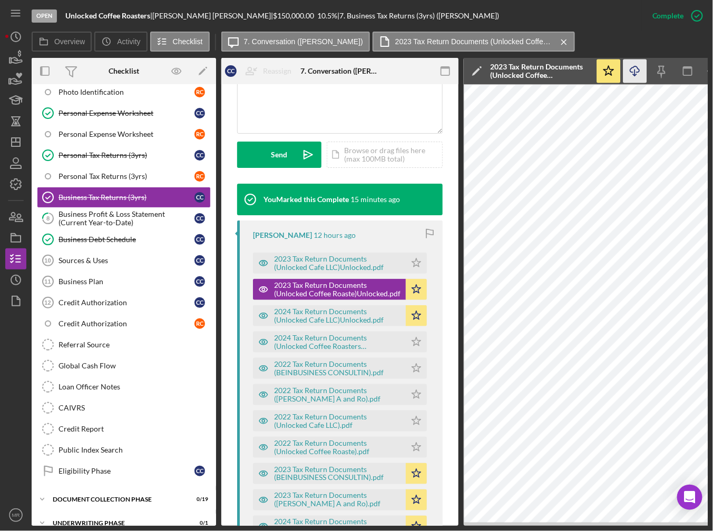
click at [637, 72] on icon "button" at bounding box center [634, 69] width 9 height 6
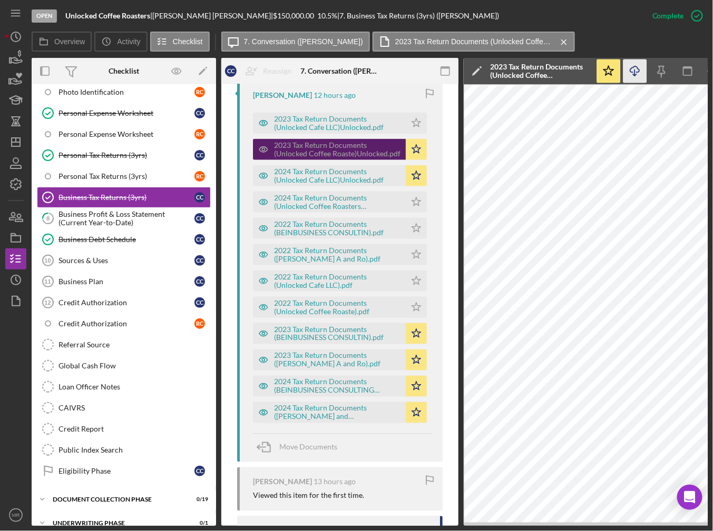
scroll to position [421, 0]
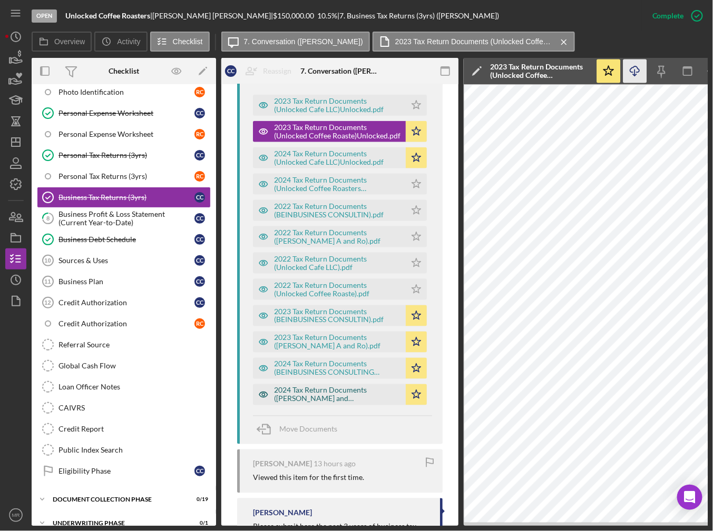
click at [312, 398] on div "2024 Tax Return Documents (Camargo Carlos A and Rocio).pdf" at bounding box center [337, 395] width 126 height 17
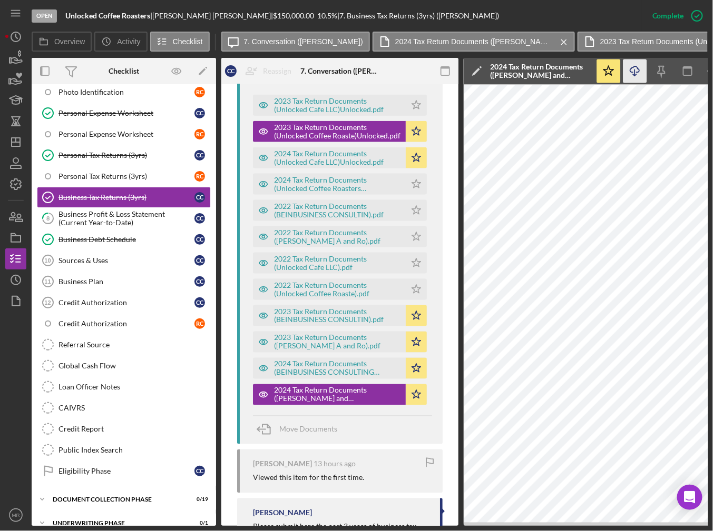
click at [629, 69] on icon "Icon/Download" at bounding box center [635, 72] width 24 height 24
click at [329, 334] on div "2023 Tax Return Documents (Camargo Carlos A and Ro).pdf" at bounding box center [337, 342] width 126 height 17
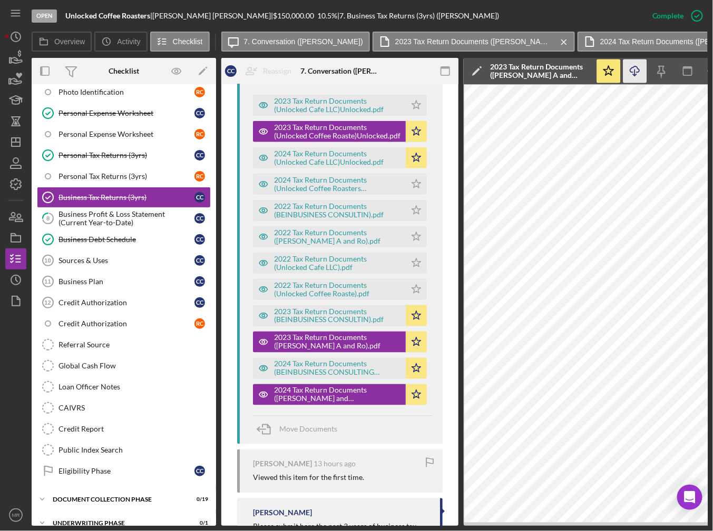
click at [639, 73] on icon "Icon/Download" at bounding box center [635, 72] width 24 height 24
click at [158, 151] on div "Personal Tax Returns (3yrs)" at bounding box center [126, 155] width 136 height 8
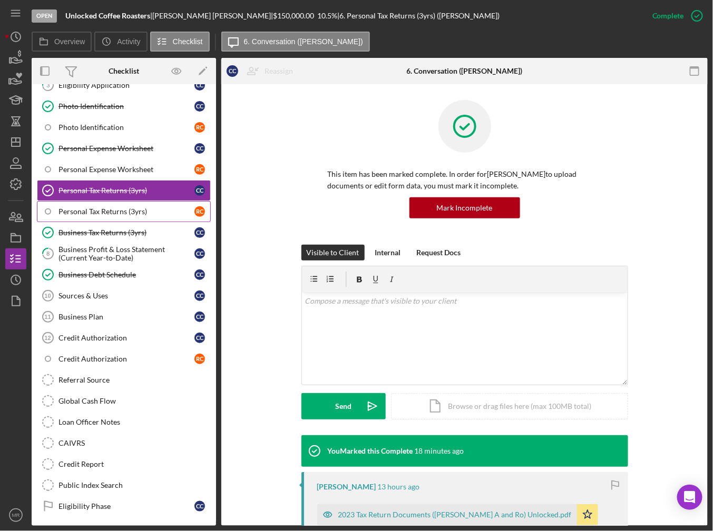
scroll to position [105, 0]
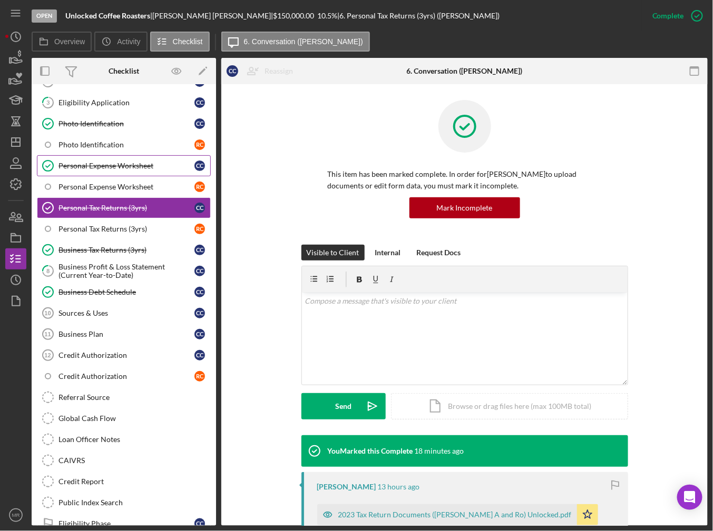
click at [158, 164] on div "Personal Expense Worksheet" at bounding box center [126, 166] width 136 height 8
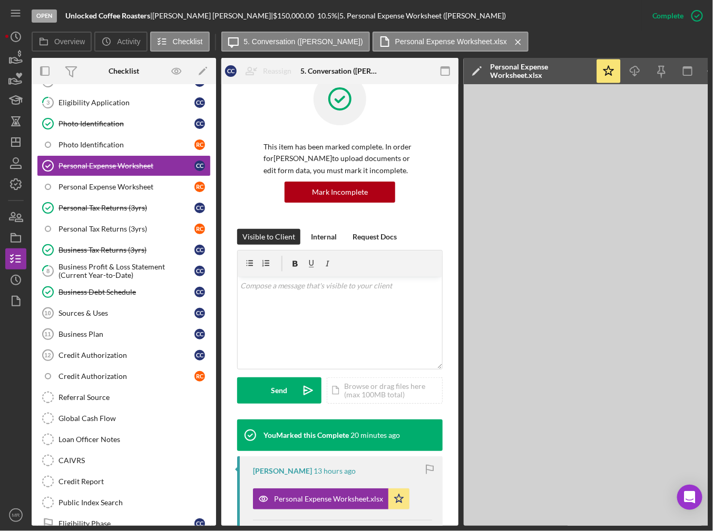
scroll to position [53, 0]
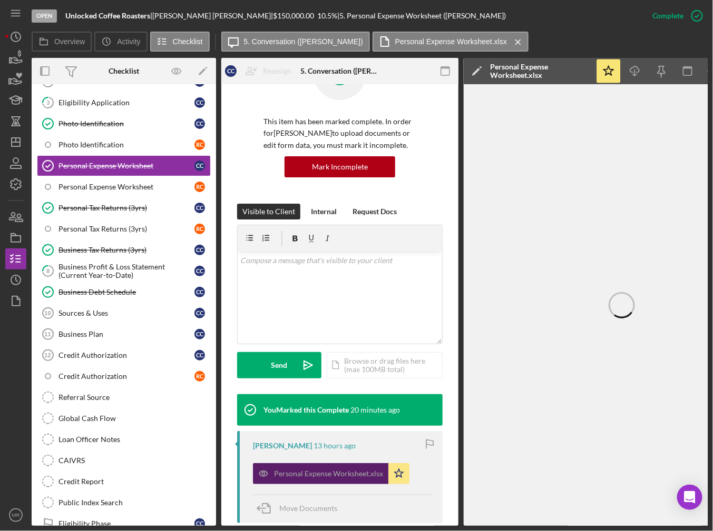
click at [342, 479] on div "Personal Expense Worksheet.xlsx" at bounding box center [320, 474] width 135 height 21
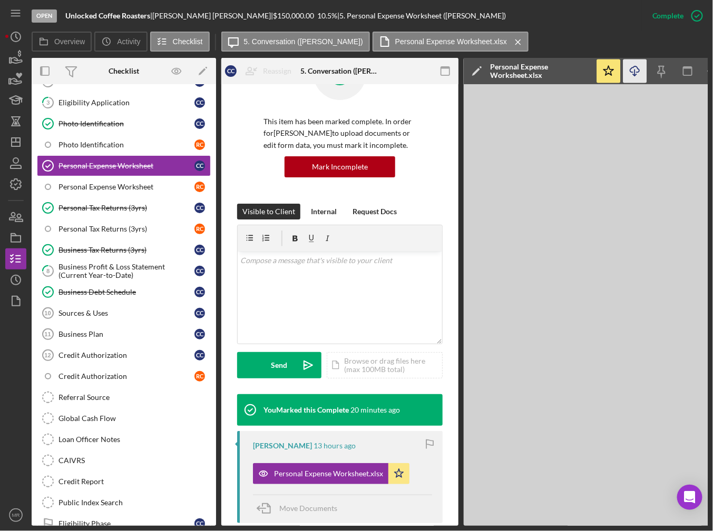
click at [634, 67] on icon "Icon/Download" at bounding box center [635, 72] width 24 height 24
click at [119, 121] on div "Photo Identification" at bounding box center [126, 124] width 136 height 8
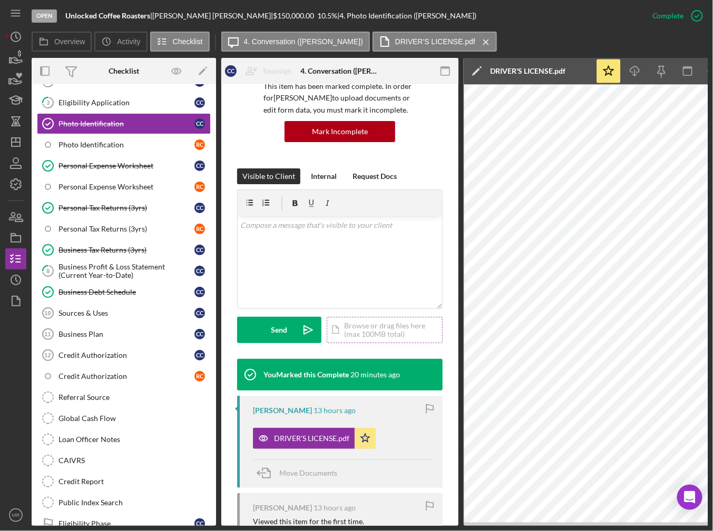
scroll to position [105, 0]
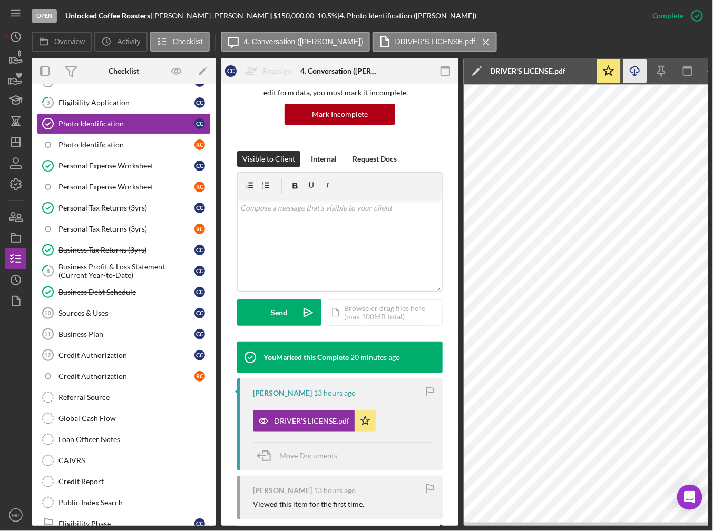
click at [639, 63] on icon "Icon/Download" at bounding box center [635, 72] width 24 height 24
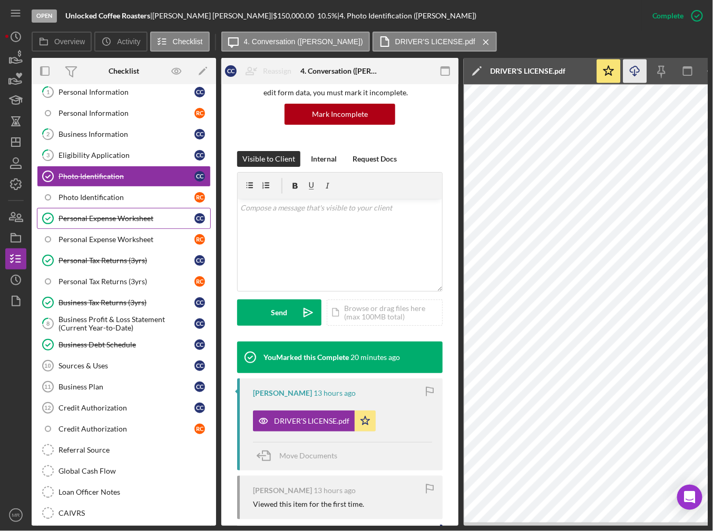
scroll to position [0, 0]
